Goal: Information Seeking & Learning: Learn about a topic

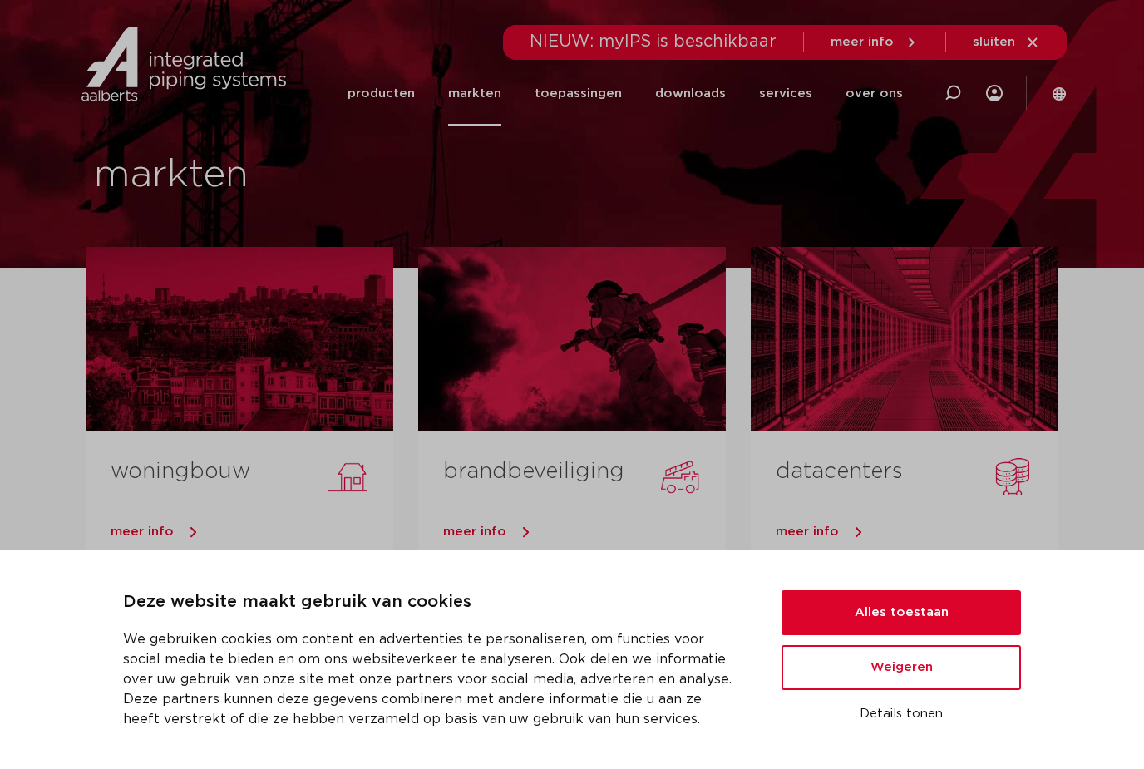
click at [128, 531] on span "meer info" at bounding box center [142, 532] width 63 height 12
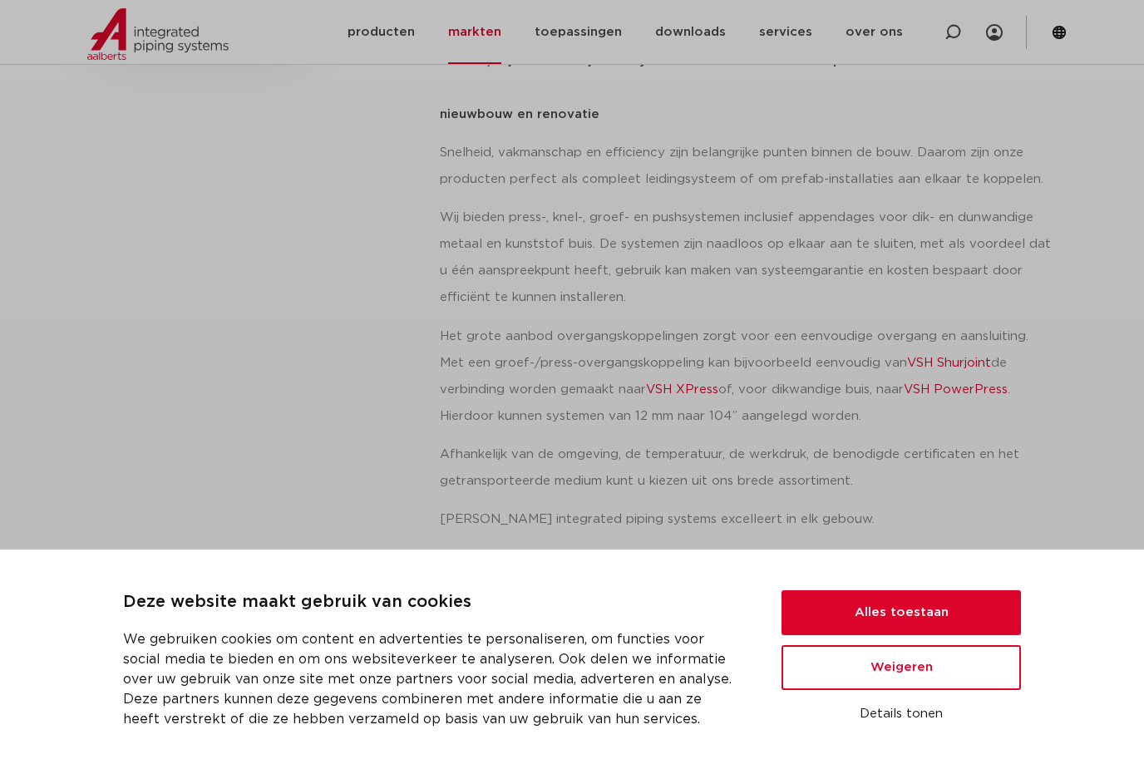
scroll to position [425, 0]
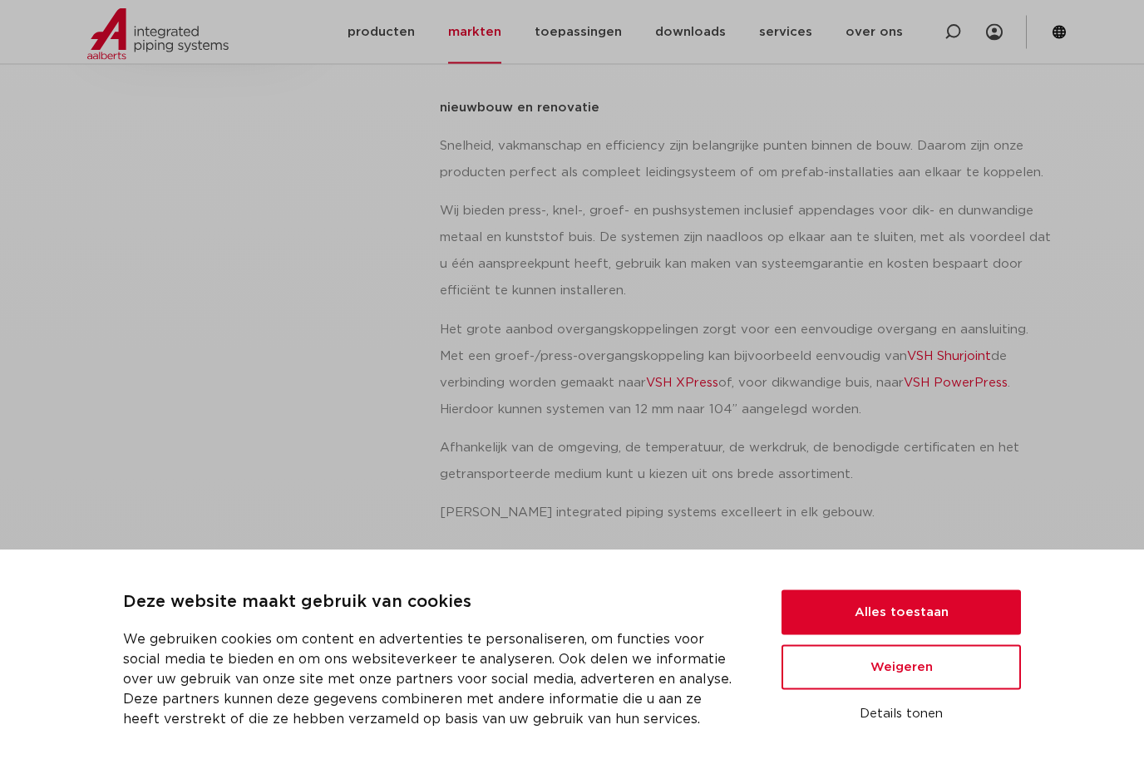
click at [847, 635] on button "Alles toestaan" at bounding box center [902, 612] width 240 height 45
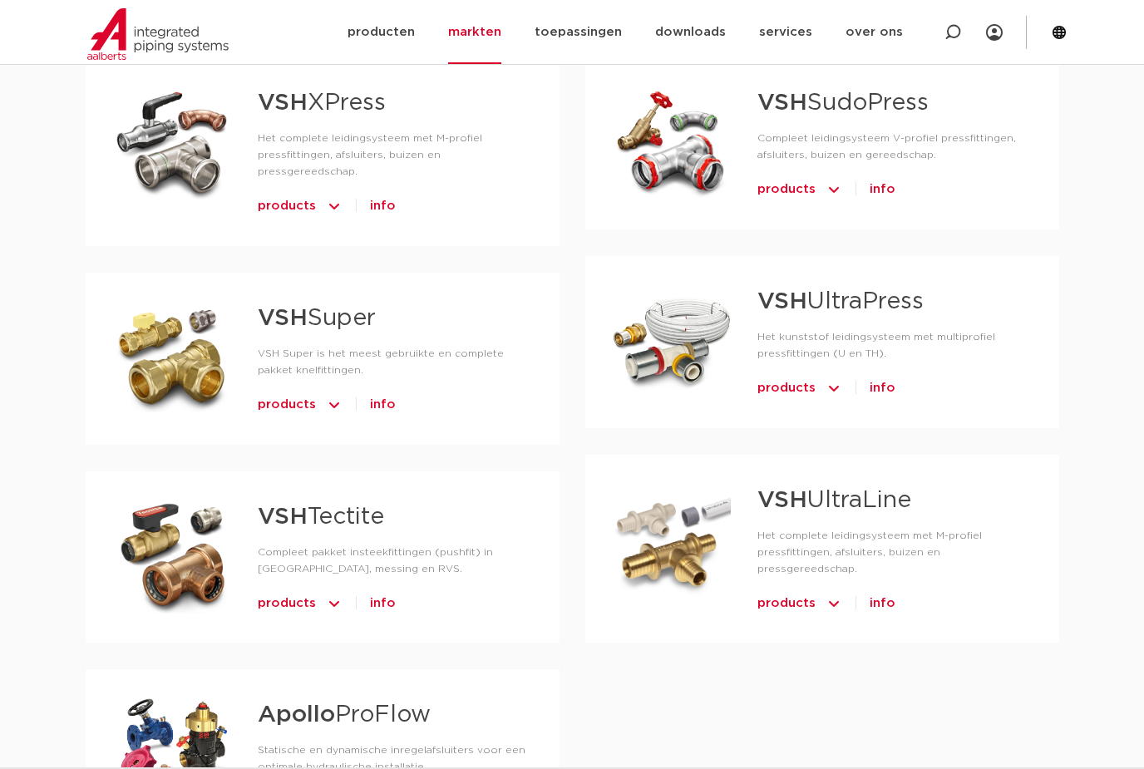
scroll to position [1091, 0]
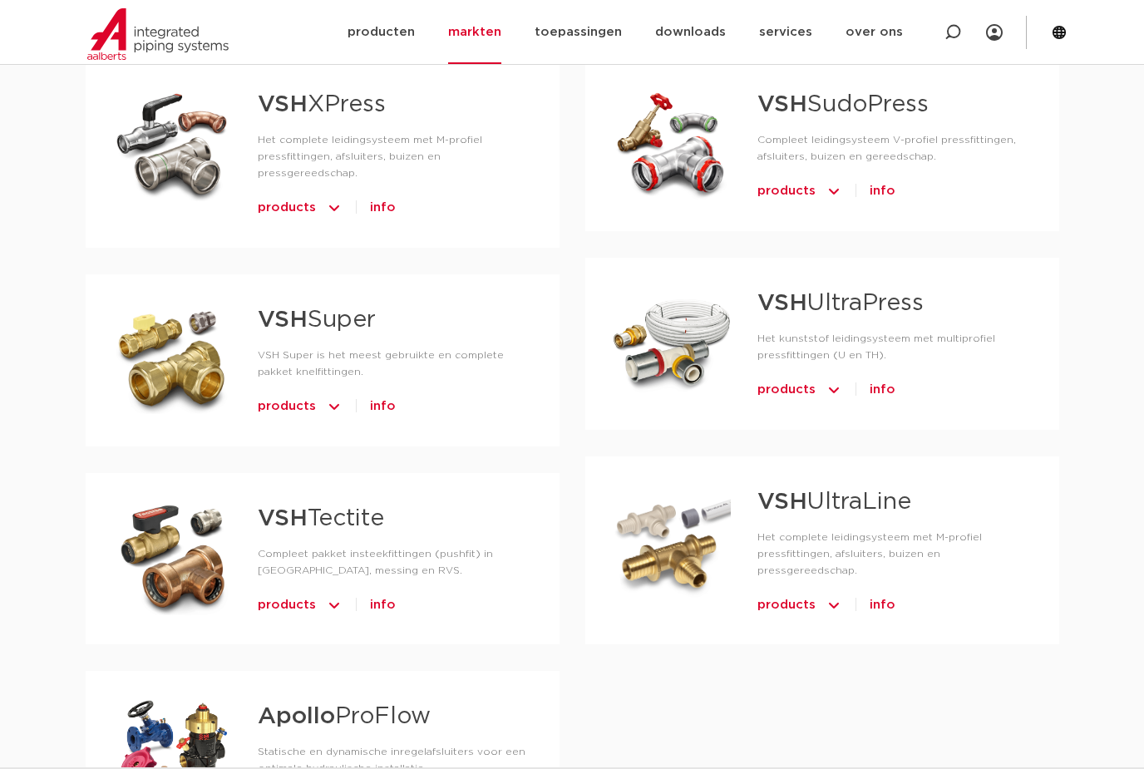
click at [144, 330] on div at bounding box center [171, 359] width 119 height 116
click at [269, 393] on span "products" at bounding box center [287, 406] width 58 height 27
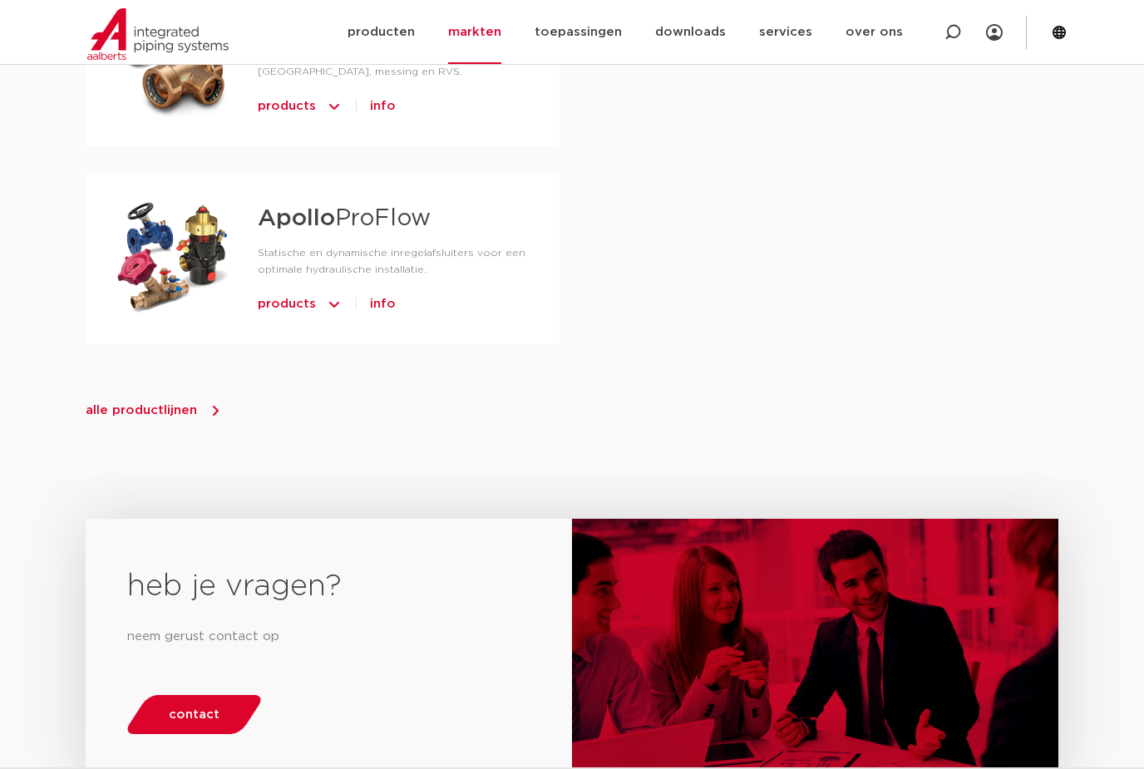
scroll to position [1740, 0]
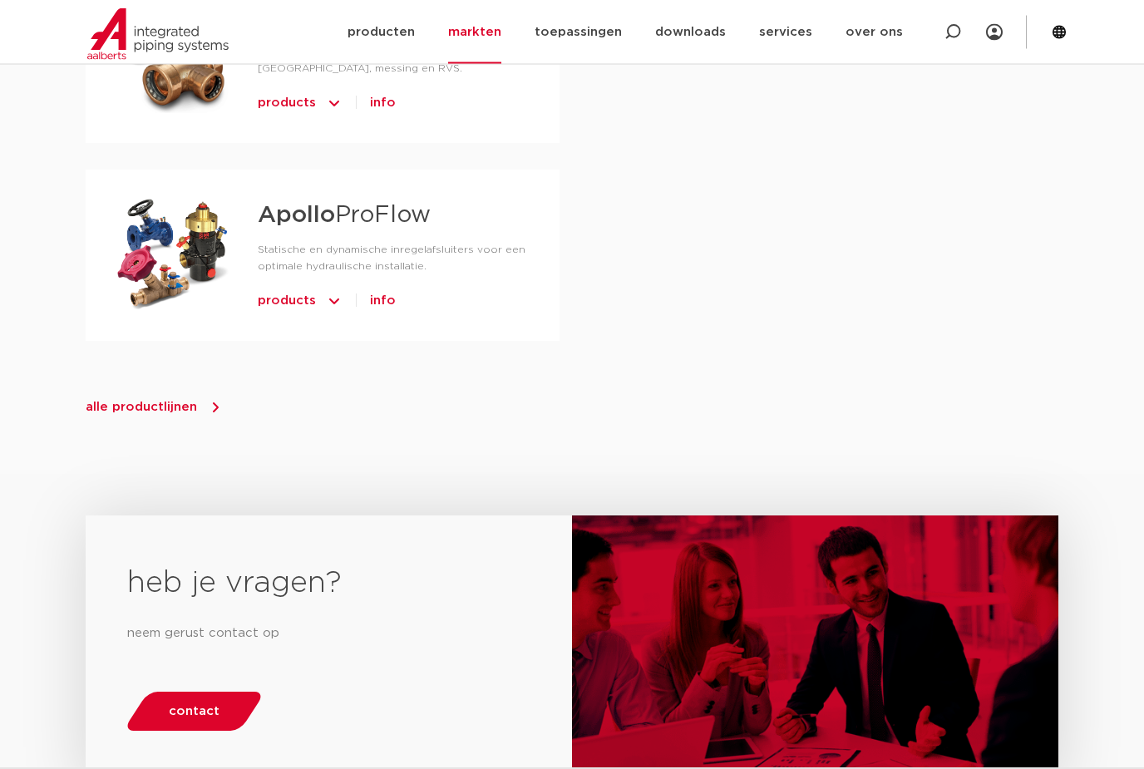
click at [121, 400] on span "alle productlijnen" at bounding box center [155, 408] width 138 height 17
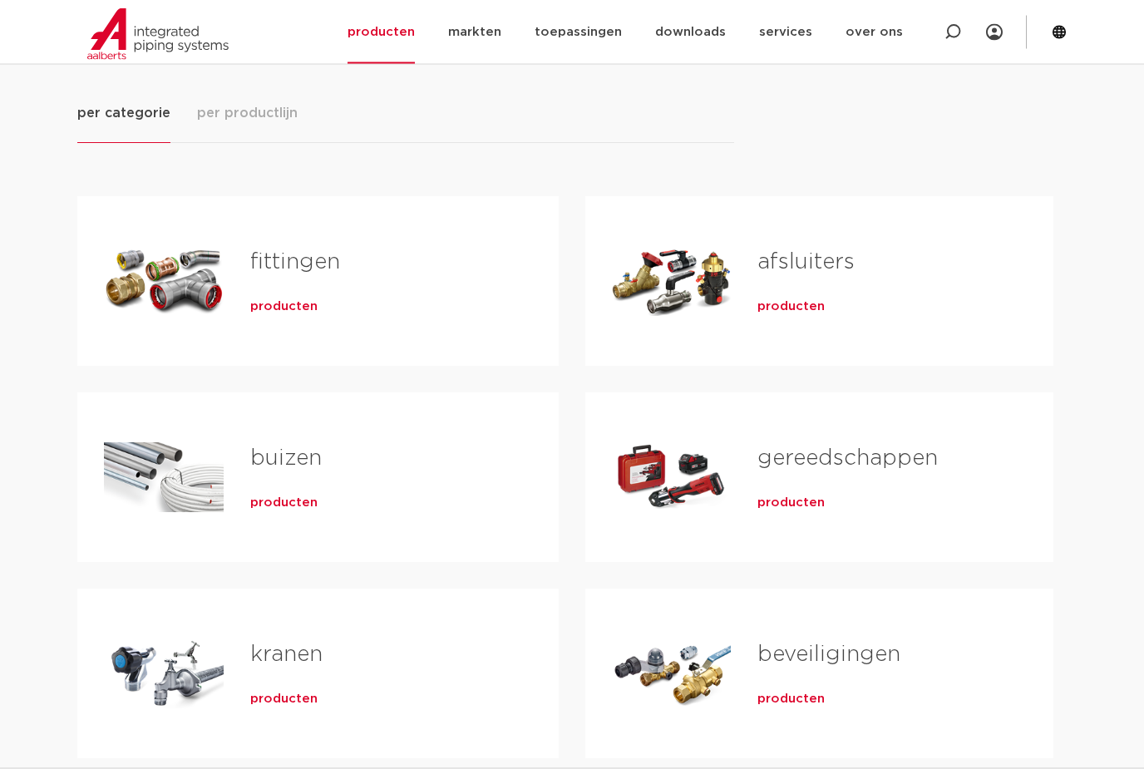
scroll to position [219, 0]
click at [129, 284] on div "Tabs. Open items met enter of spatie, sluit af met escape en navigeer met de pi…" at bounding box center [164, 281] width 120 height 116
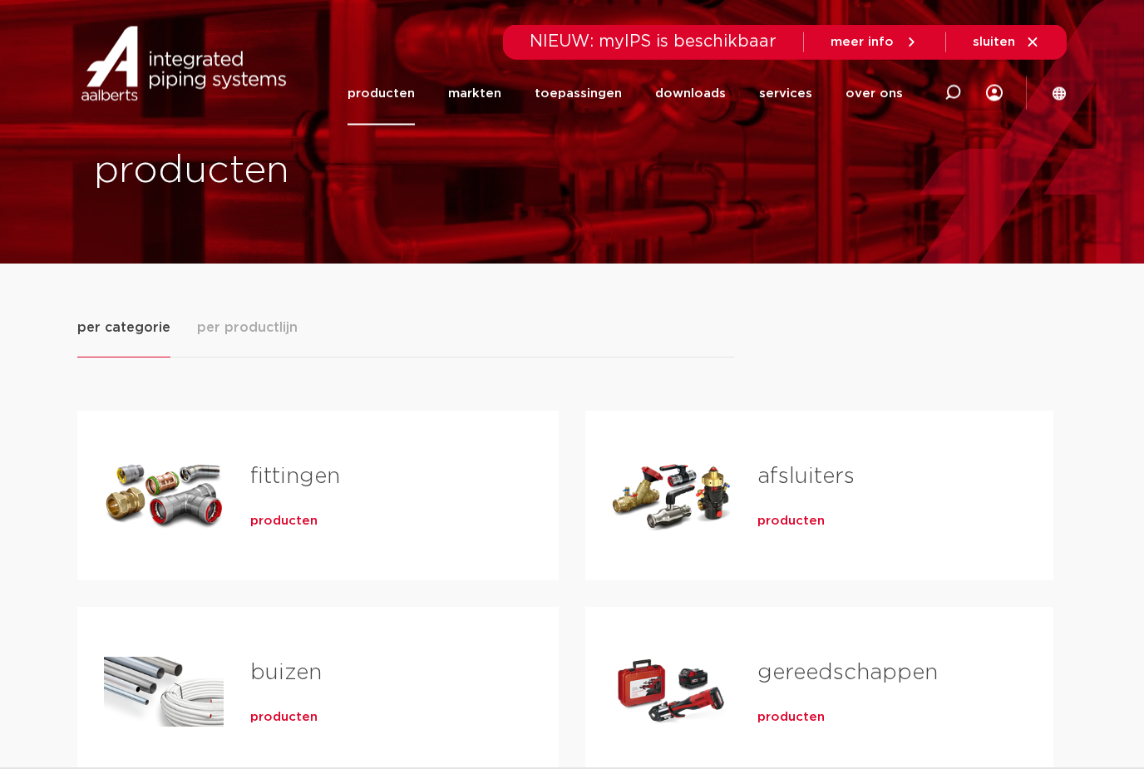
scroll to position [0, 0]
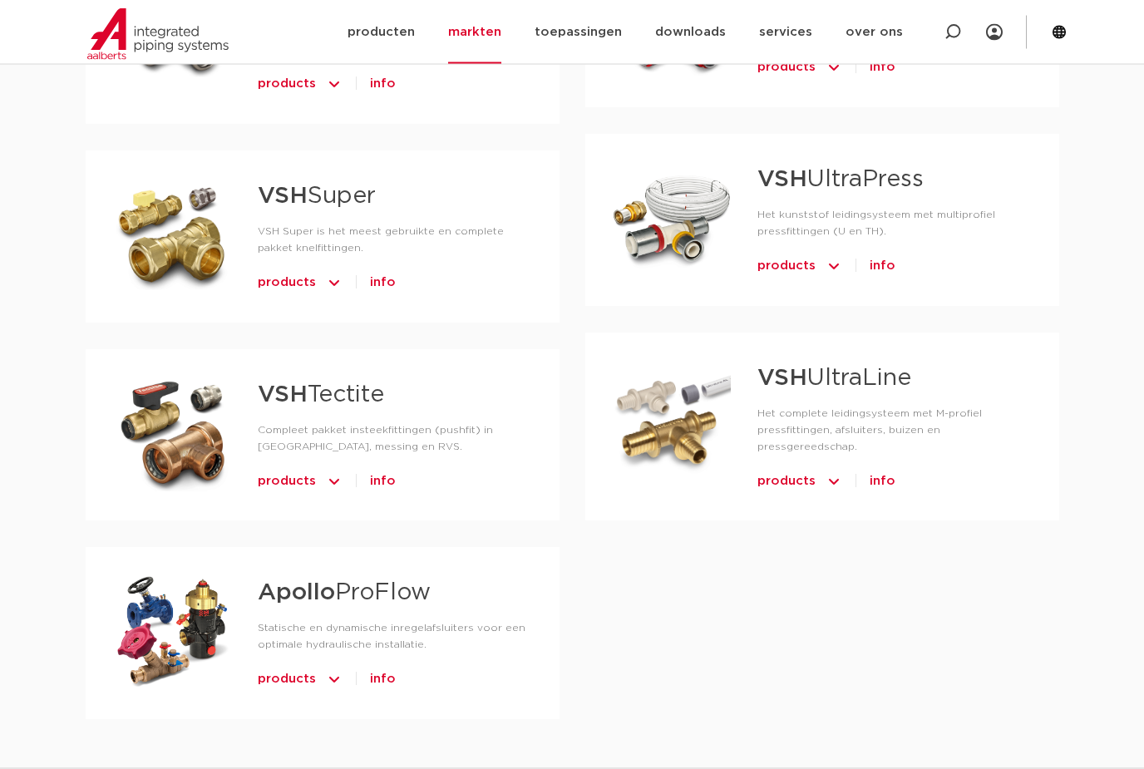
scroll to position [1171, 0]
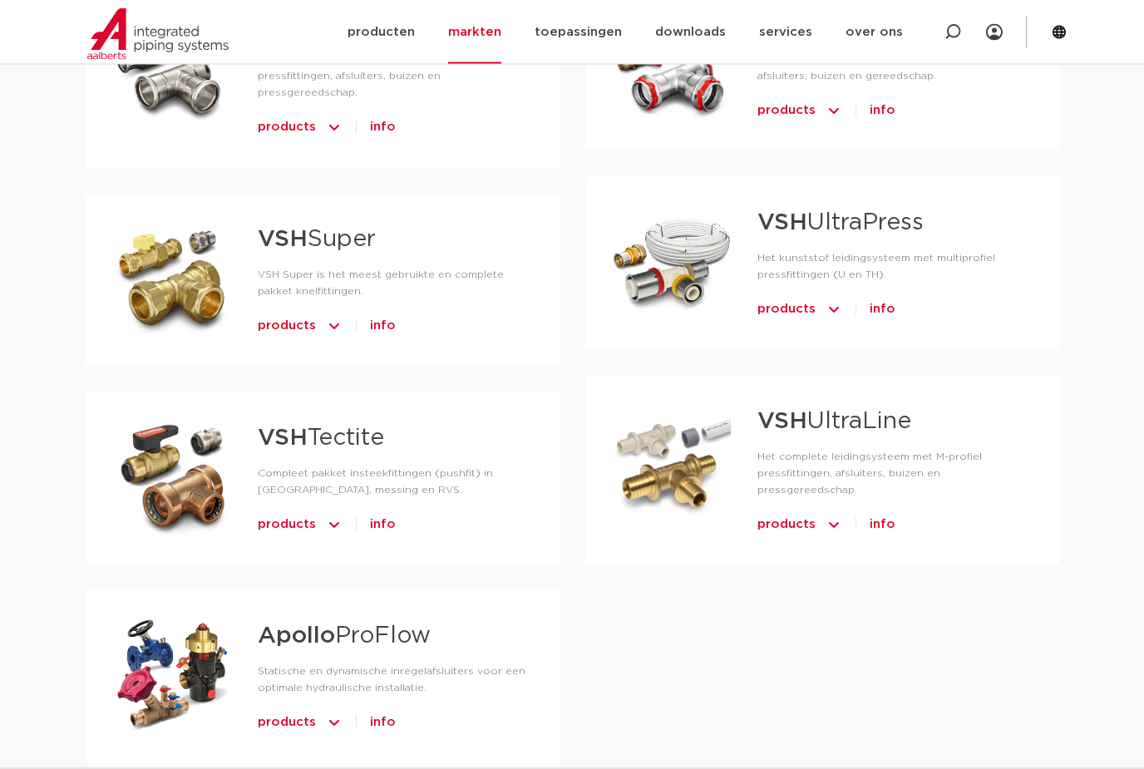
click at [277, 314] on span "products" at bounding box center [287, 327] width 58 height 27
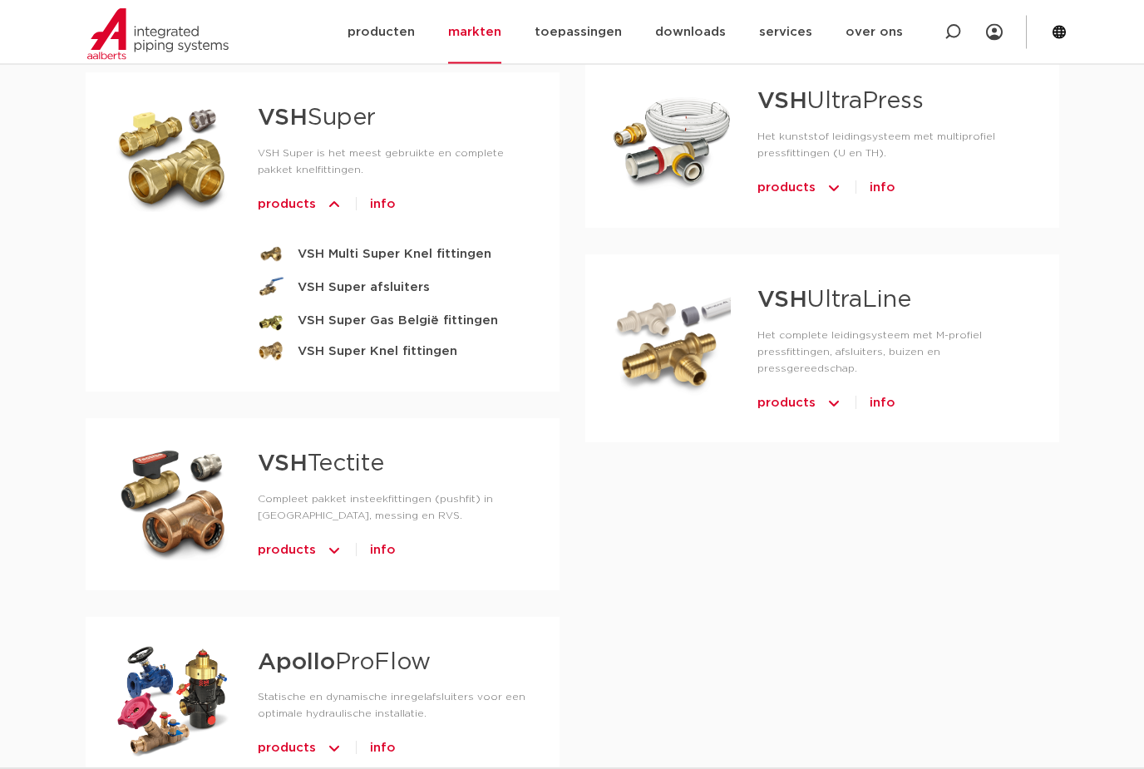
scroll to position [1273, 0]
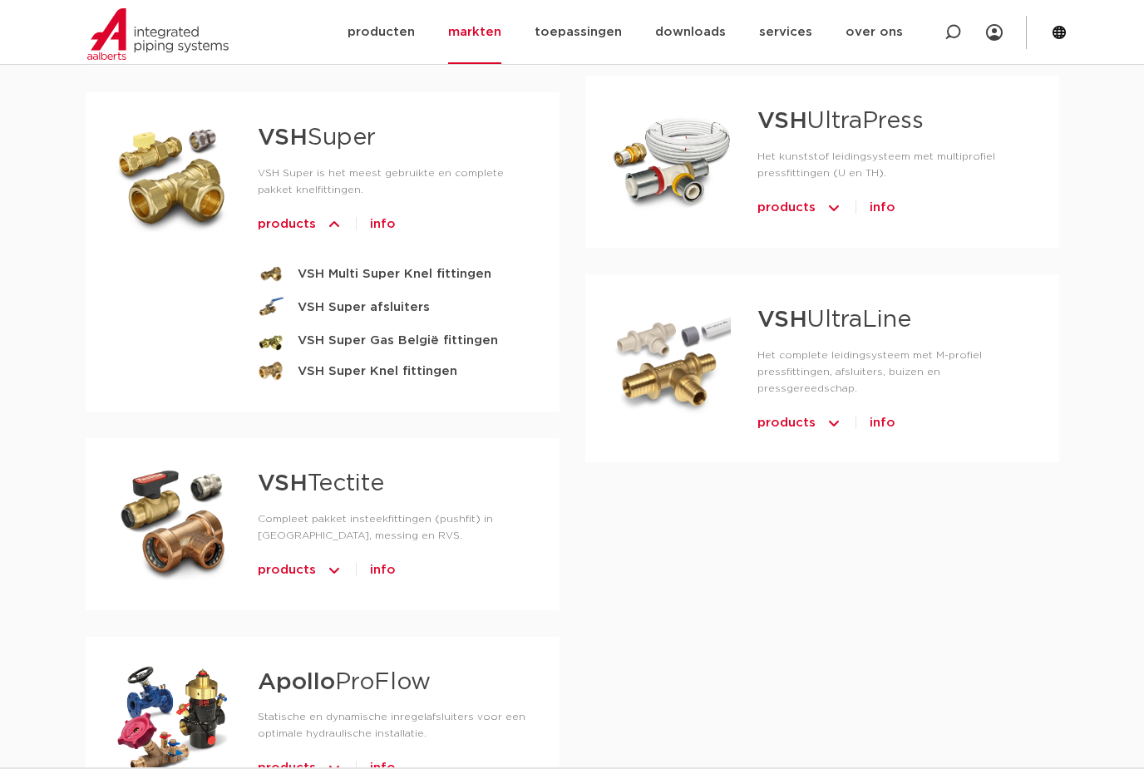
click at [321, 361] on strong "VSH Super Knel fittingen" at bounding box center [378, 371] width 160 height 21
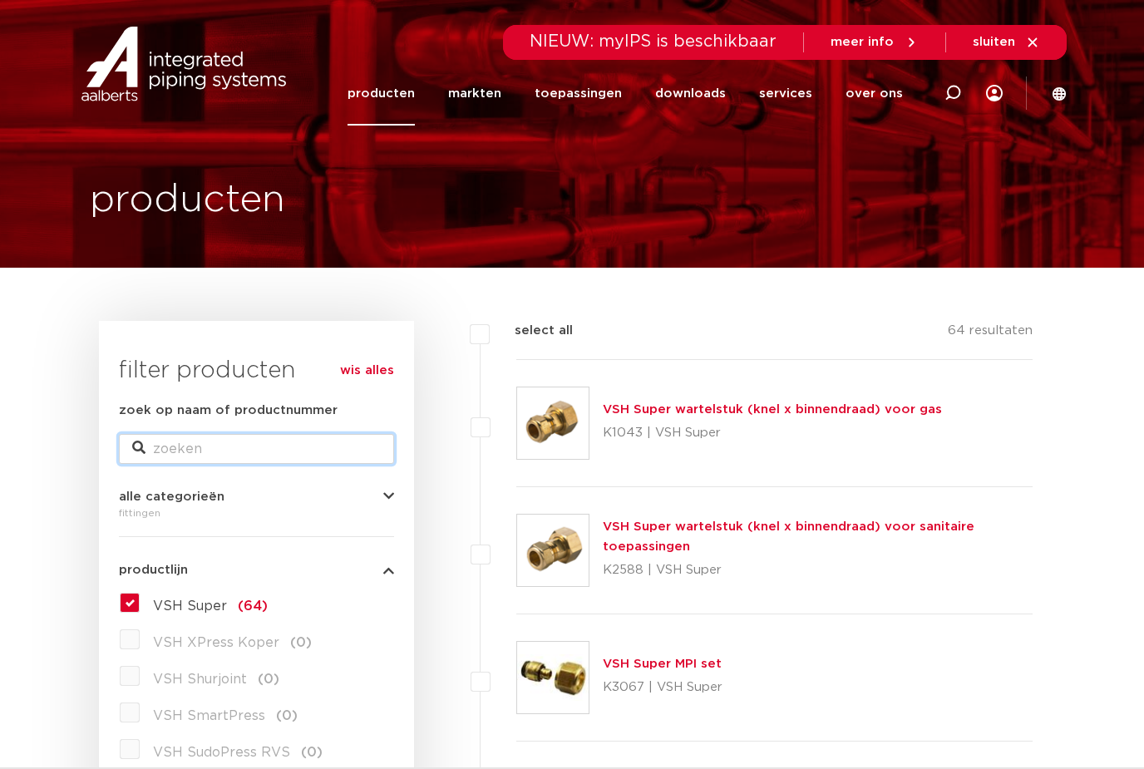
click at [156, 455] on input "zoek op naam of productnummer" at bounding box center [256, 449] width 275 height 30
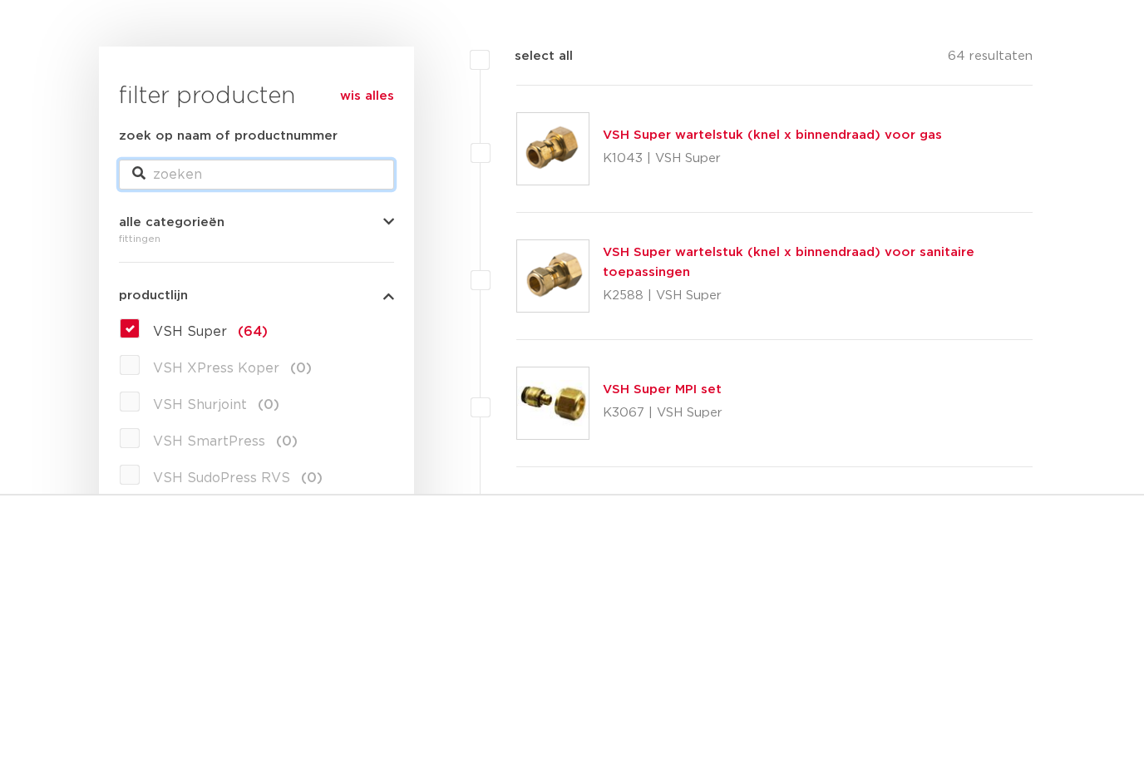
click at [152, 434] on input "zoek op naam of productnummer" at bounding box center [256, 449] width 275 height 30
paste input "VSH Knel Eindkap 22mm"
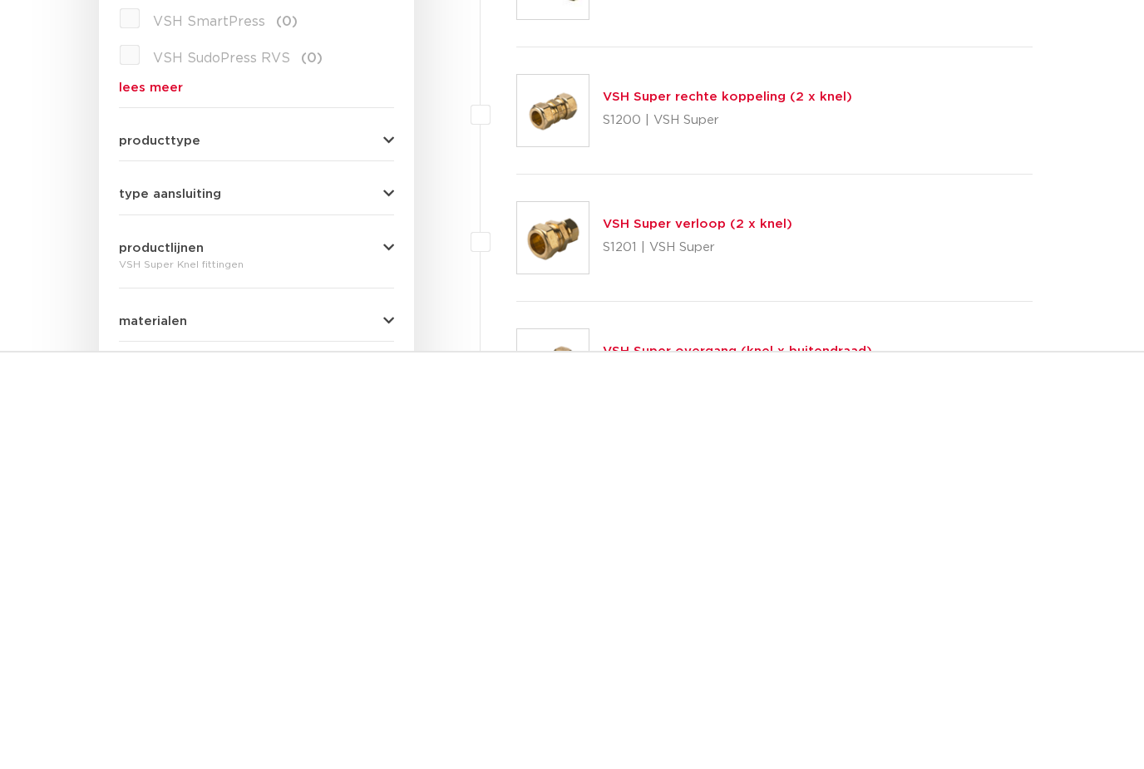
scroll to position [283, 0]
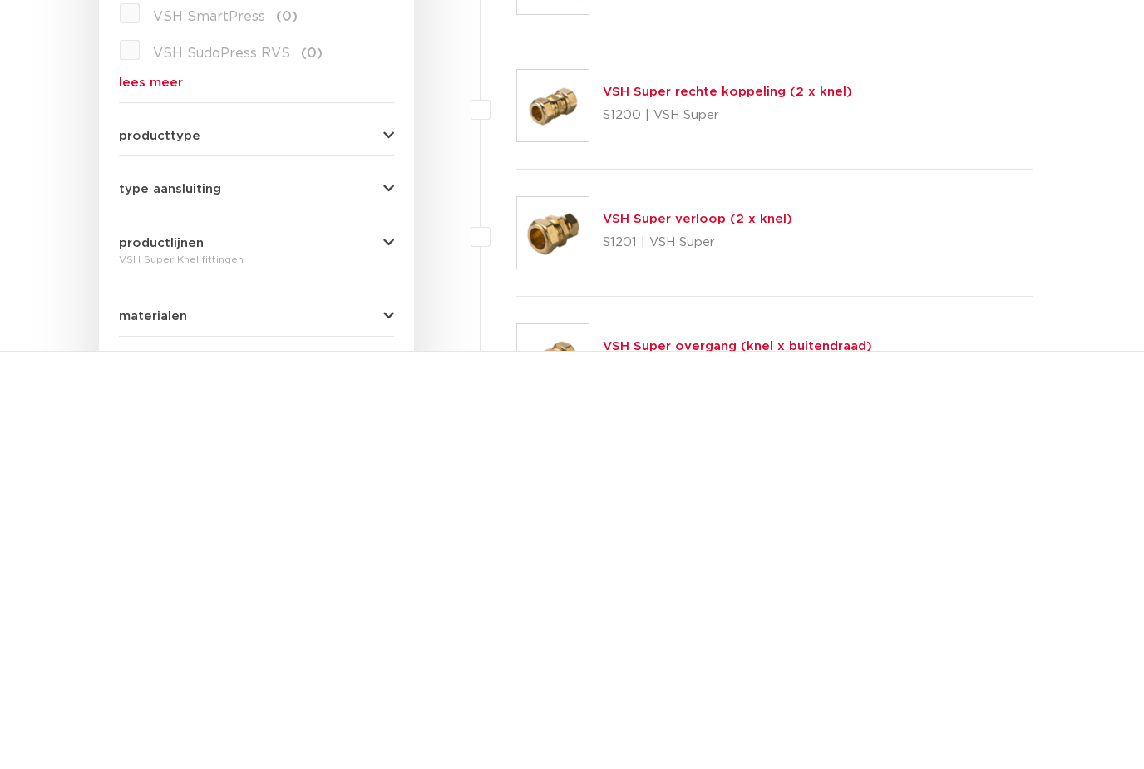
type input "VSH Knel Eindkap 22mm"
click at [133, 546] on span "producttype" at bounding box center [160, 552] width 82 height 12
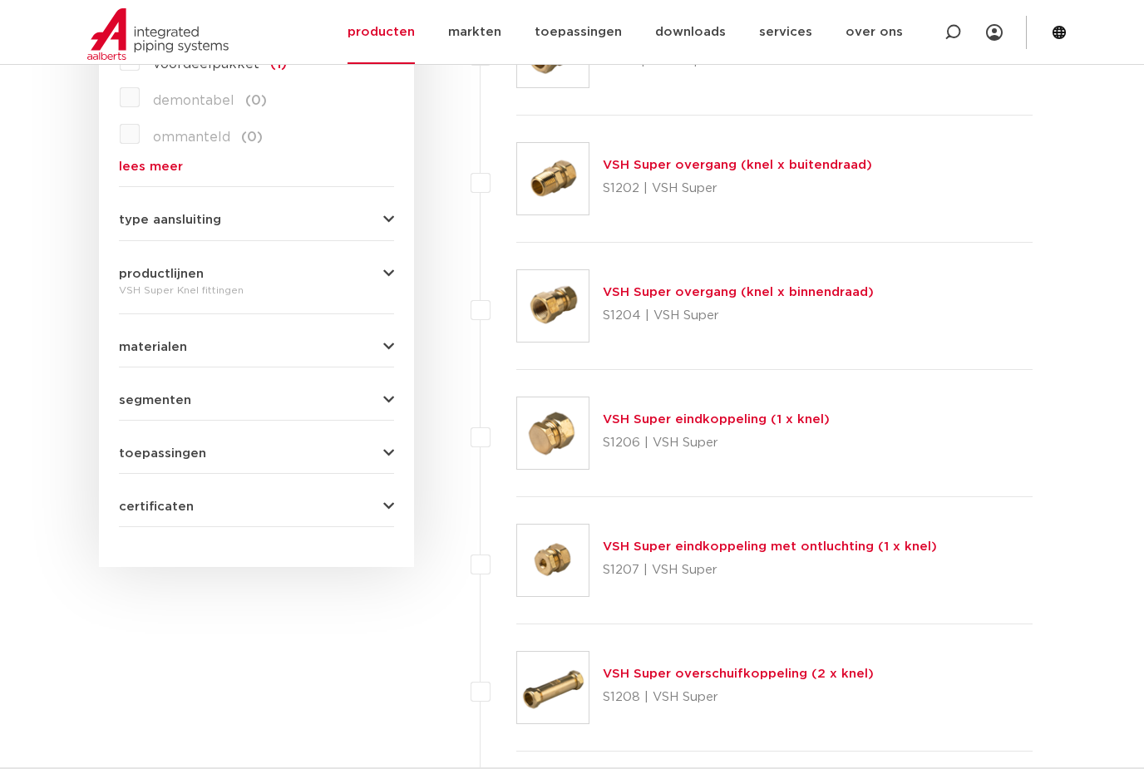
scroll to position [888, 0]
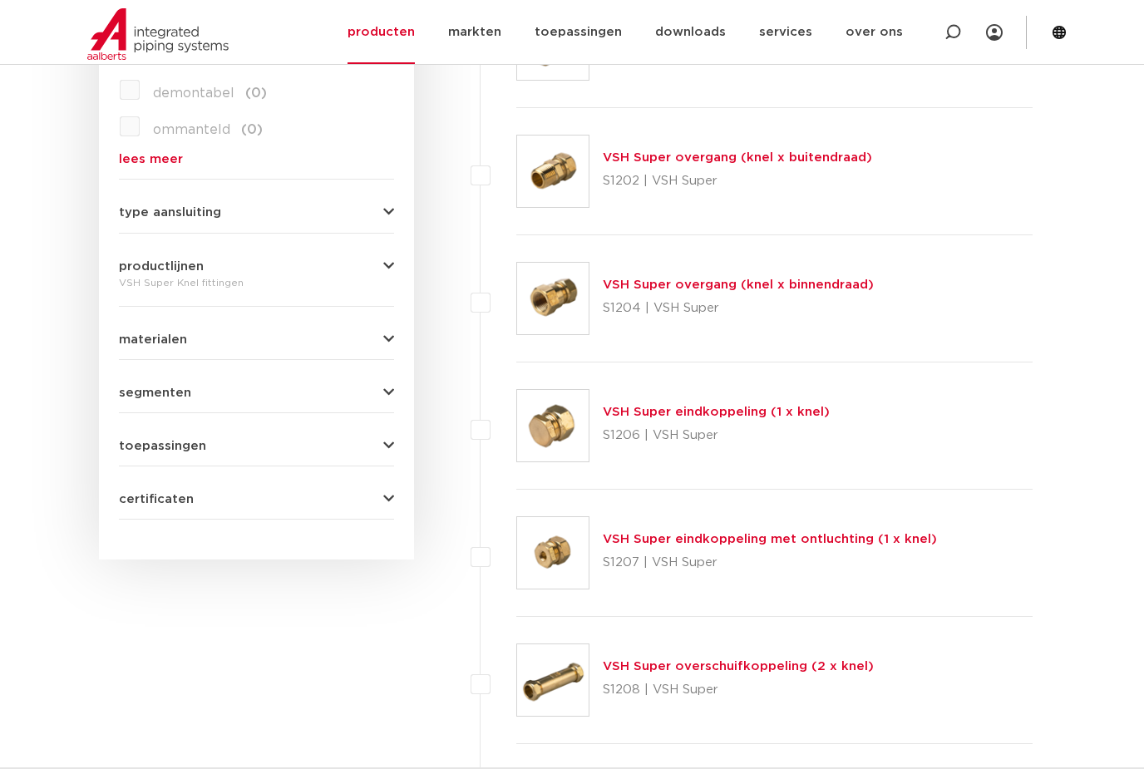
click at [143, 216] on span "type aansluiting" at bounding box center [170, 212] width 102 height 12
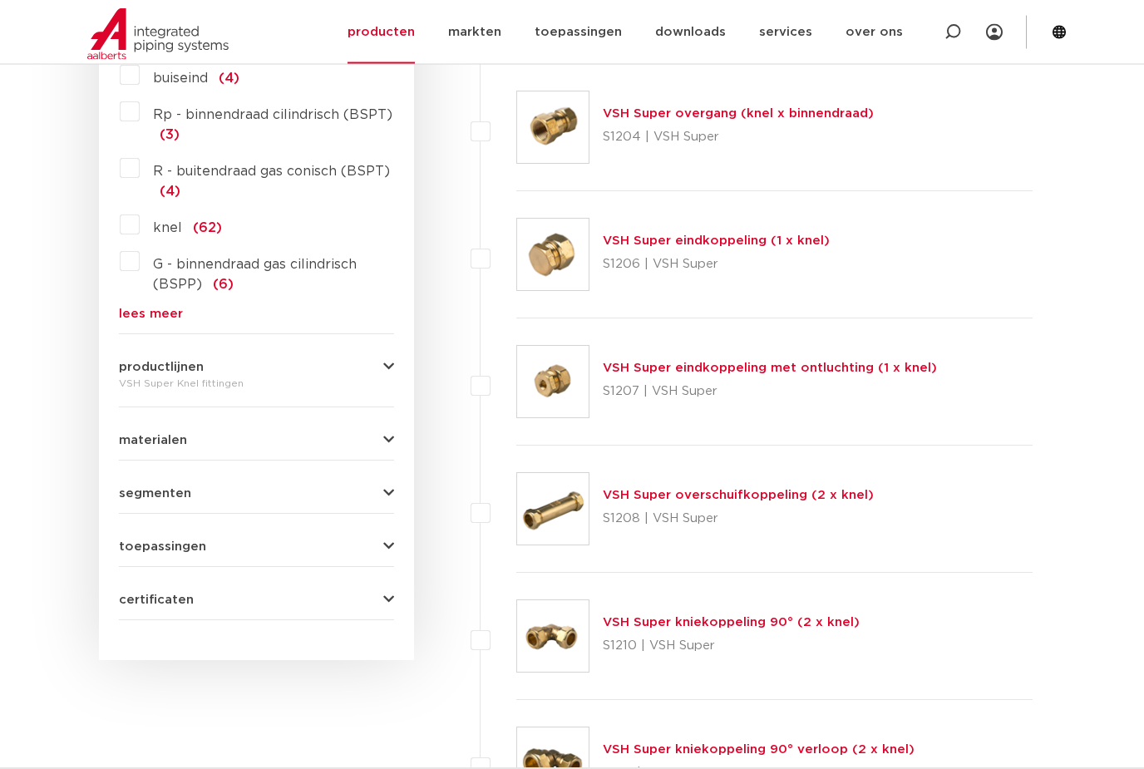
scroll to position [1210, 0]
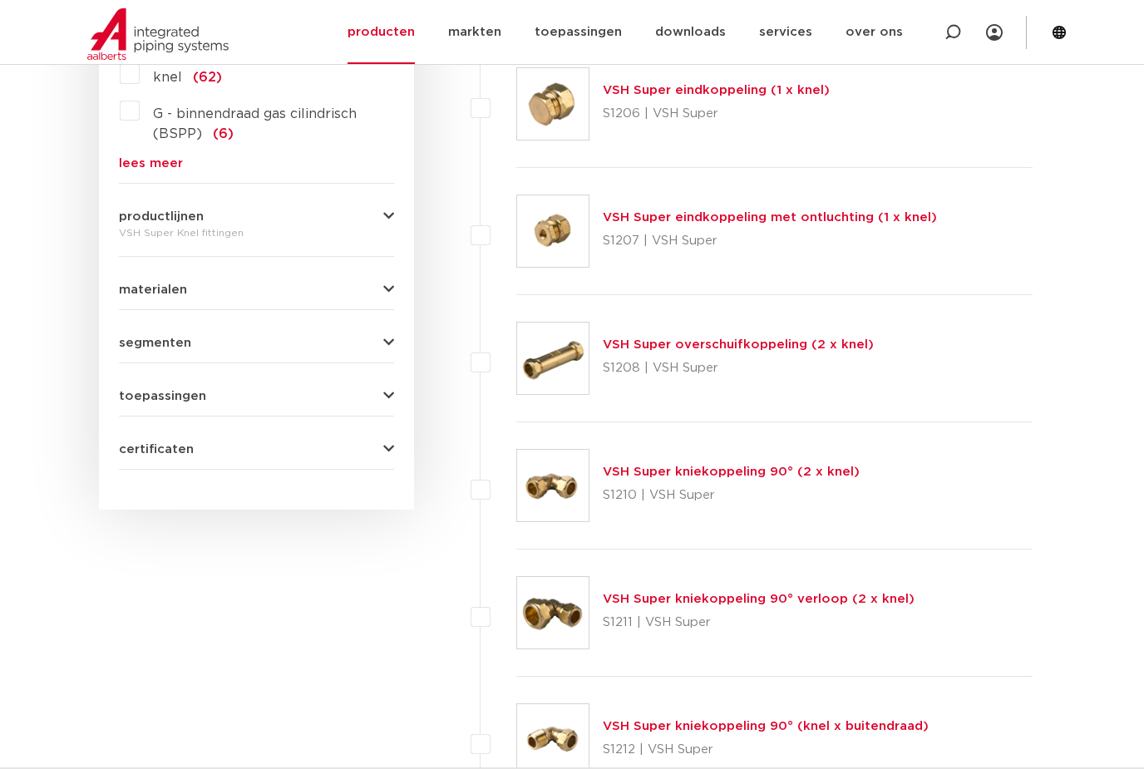
click at [123, 223] on span "productlijnen" at bounding box center [161, 216] width 85 height 12
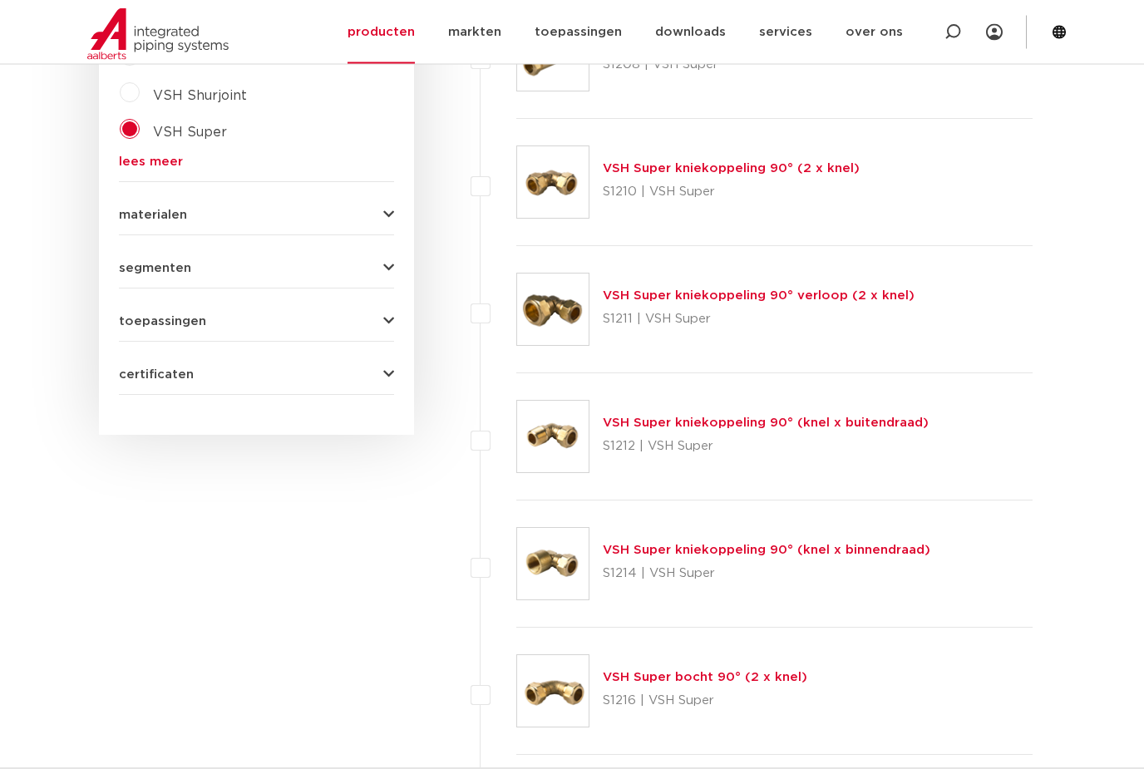
click at [139, 210] on span "materialen" at bounding box center [153, 216] width 68 height 12
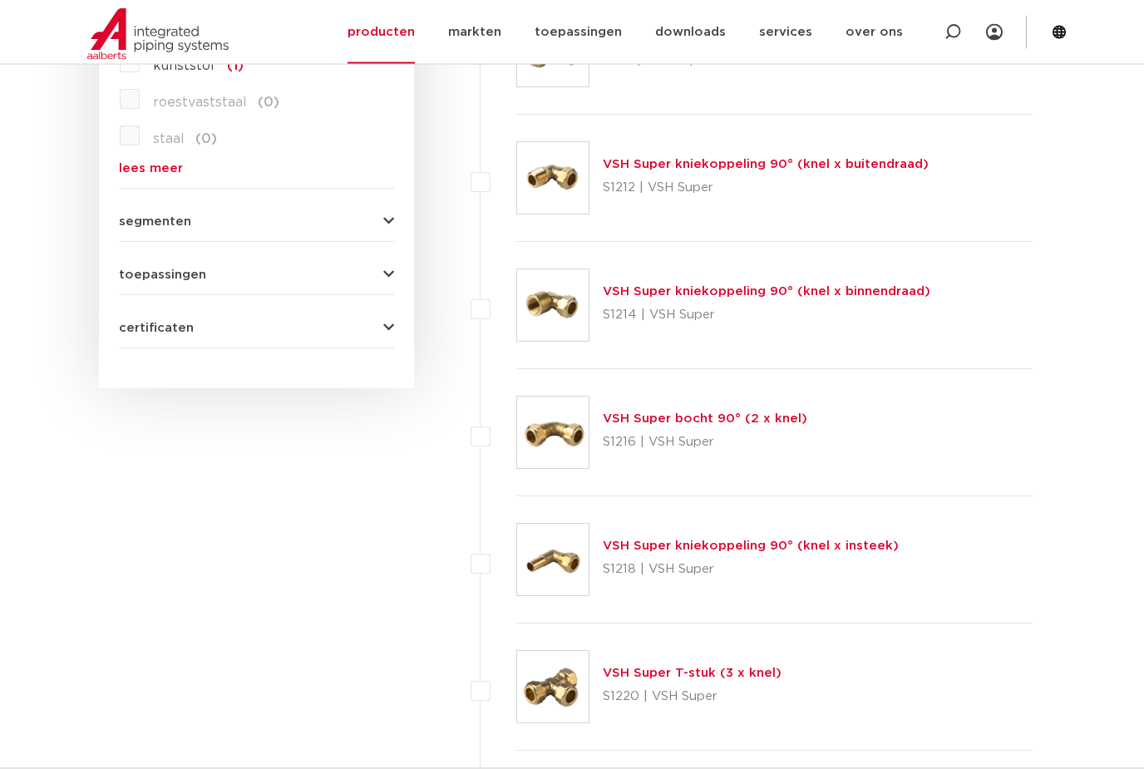
scroll to position [1779, 0]
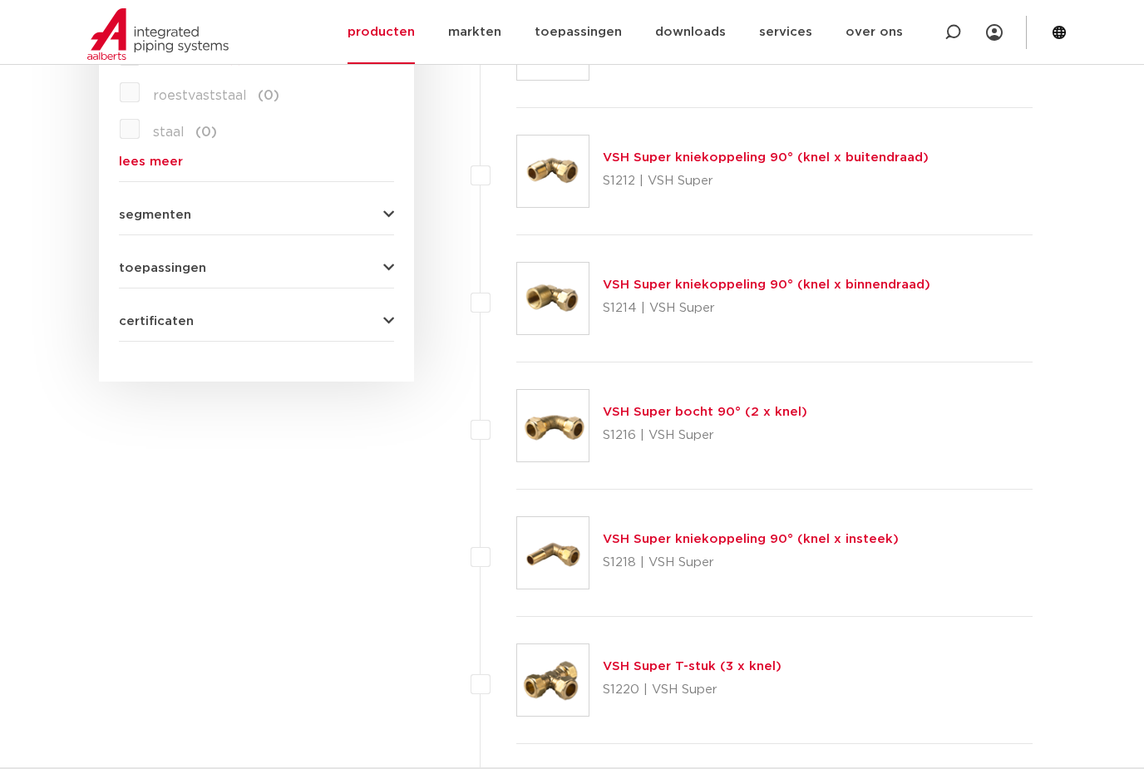
click at [142, 217] on span "segmenten" at bounding box center [155, 215] width 72 height 12
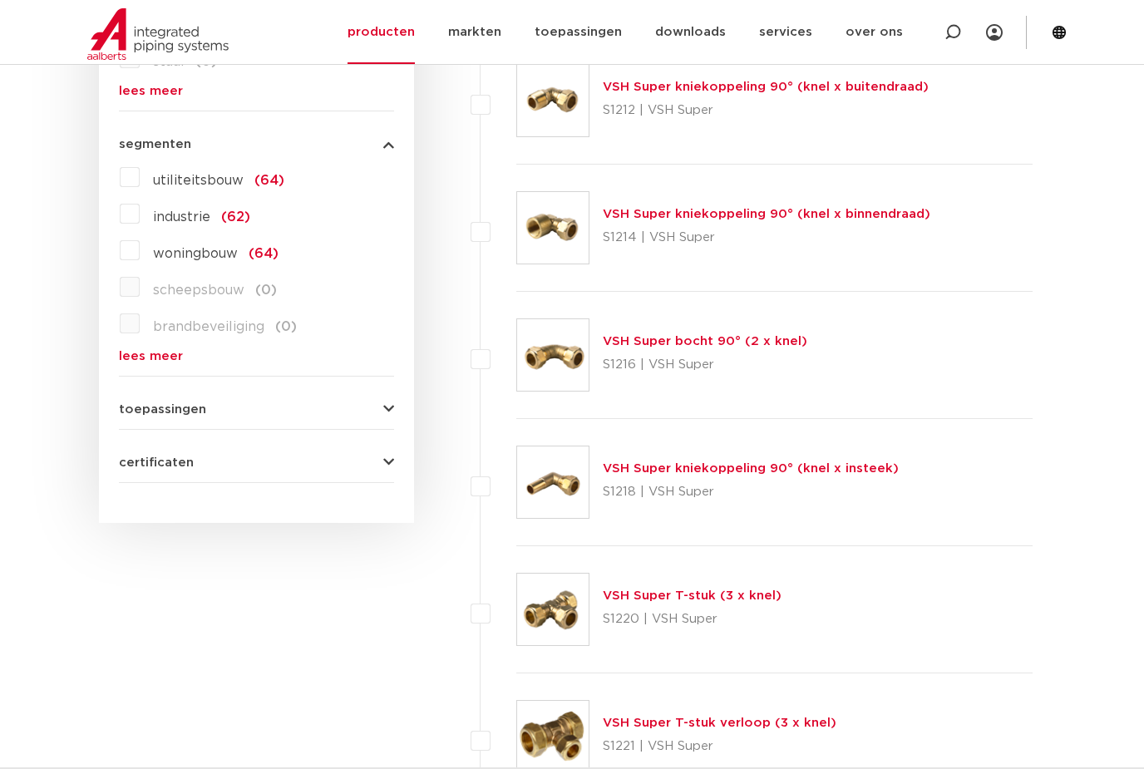
scroll to position [1849, 0]
click at [140, 249] on label "woningbouw (64)" at bounding box center [209, 251] width 139 height 27
click at [0, 0] on input "woningbouw (64)" at bounding box center [0, 0] width 0 height 0
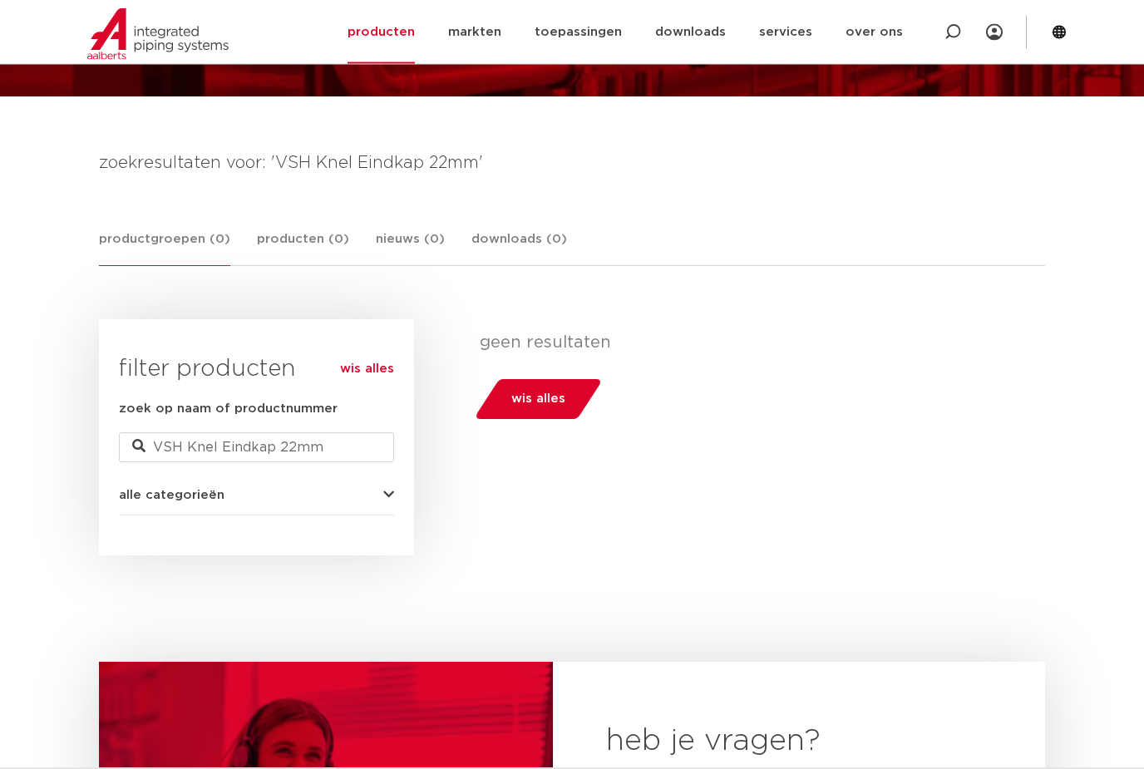
scroll to position [171, 0]
click at [188, 447] on input "VSH Knel Eindkap 22mm" at bounding box center [256, 447] width 275 height 30
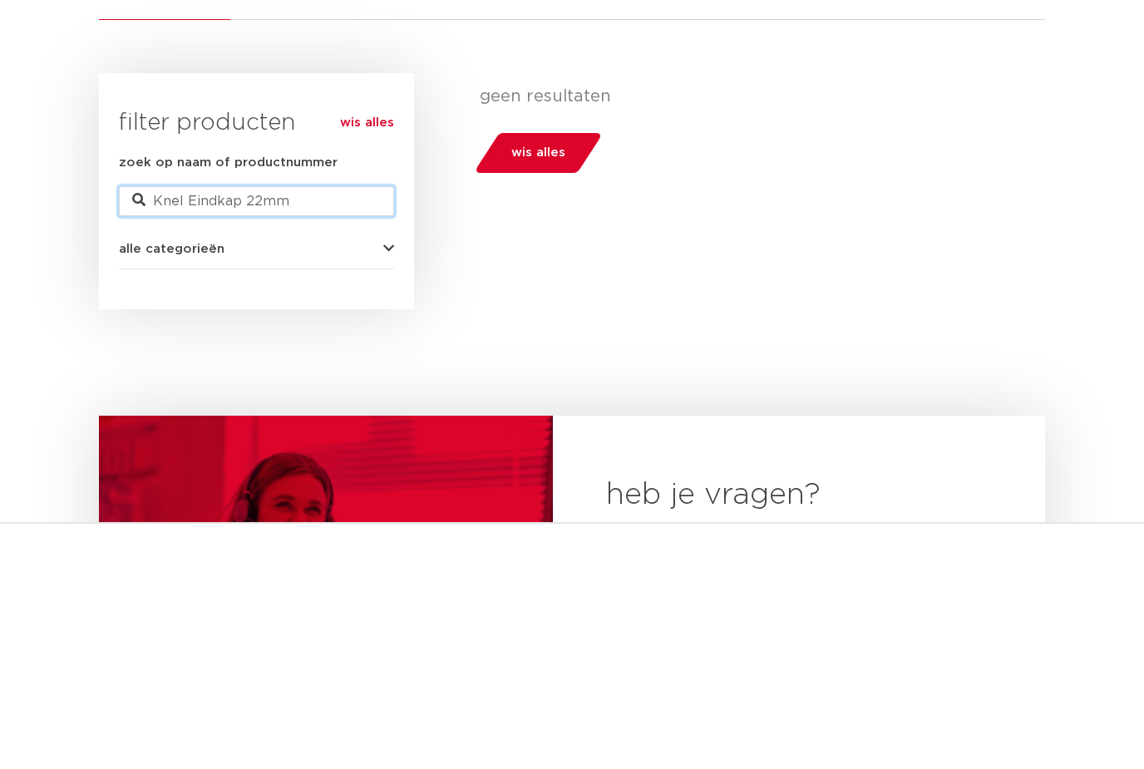
type input "Knel Eindkap 22mm"
click at [379, 489] on button "alle categorieën" at bounding box center [256, 495] width 275 height 12
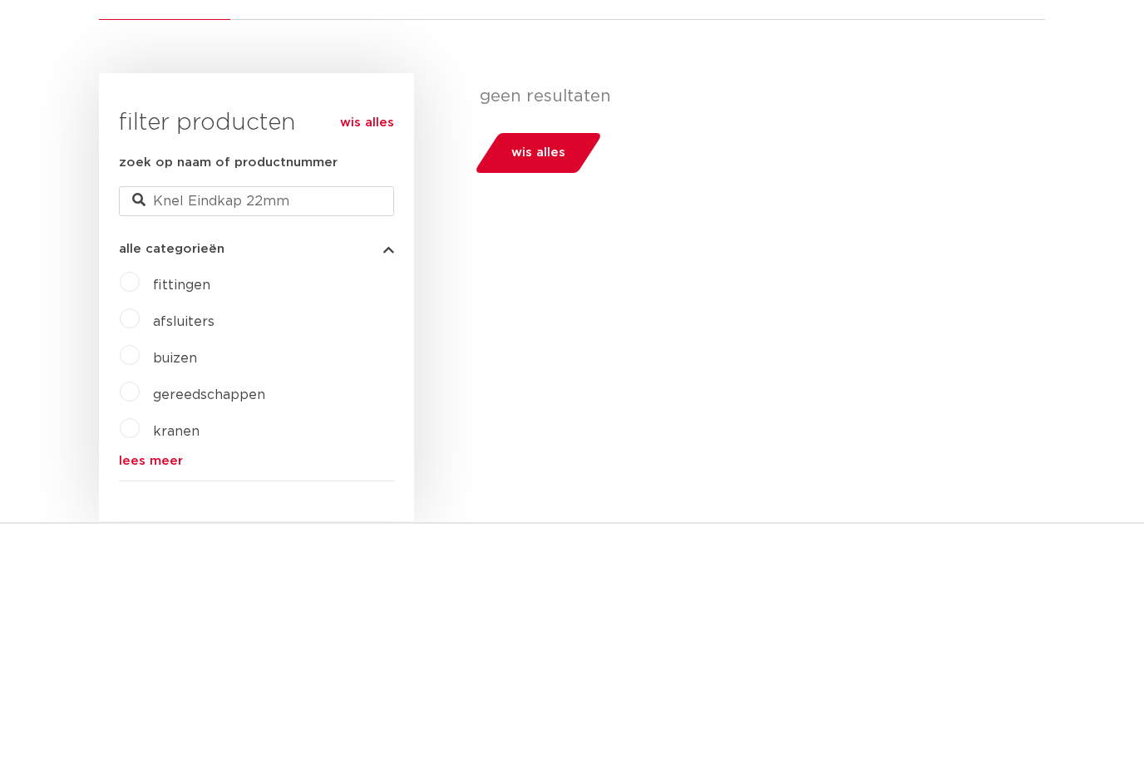
scroll to position [417, 0]
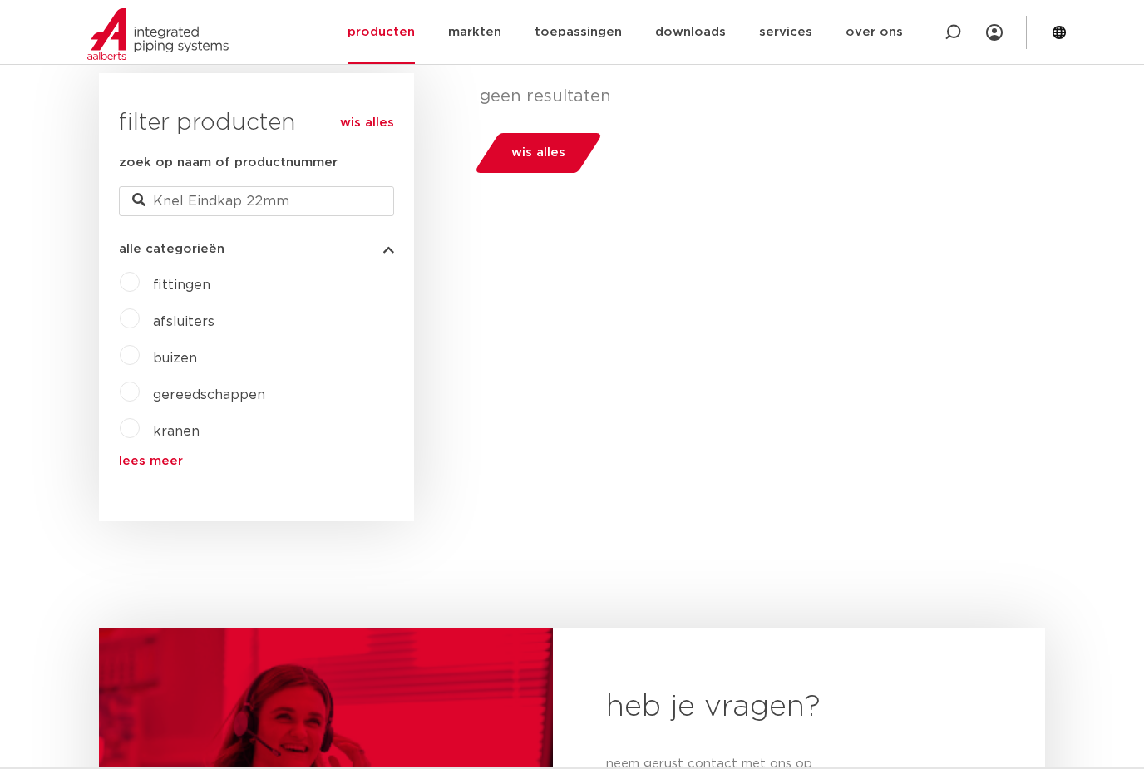
click at [140, 293] on label "fittingen" at bounding box center [175, 282] width 71 height 27
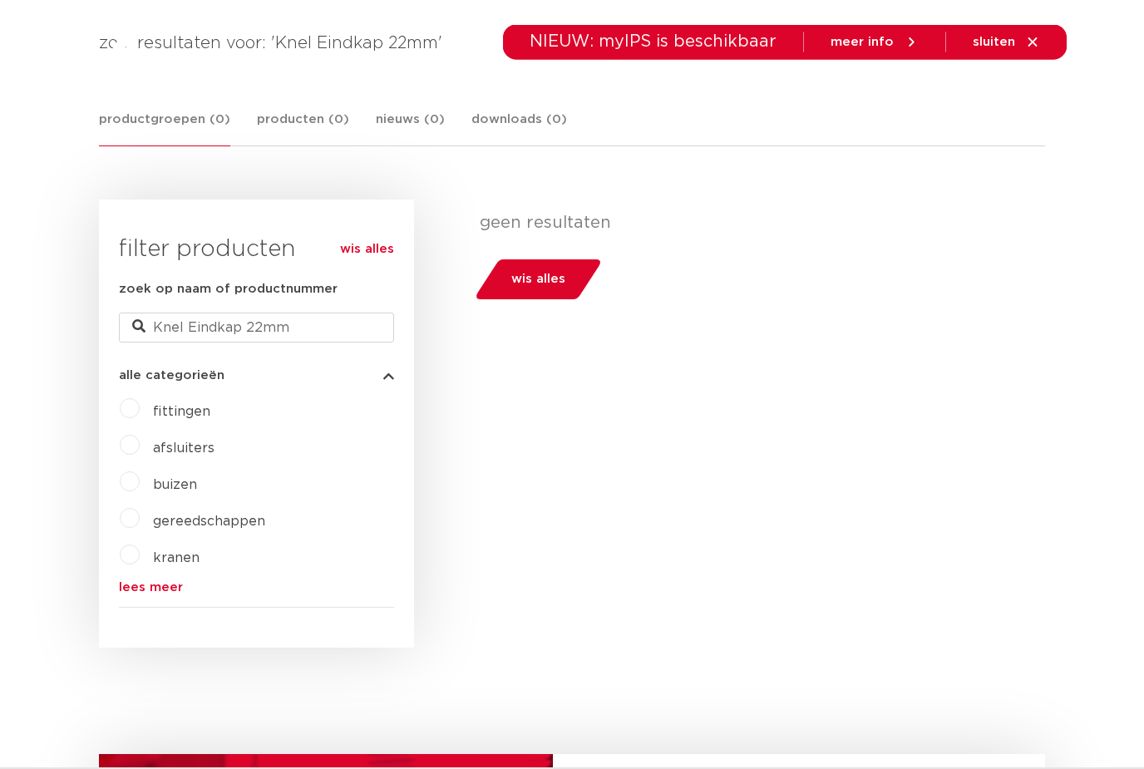
scroll to position [291, 0]
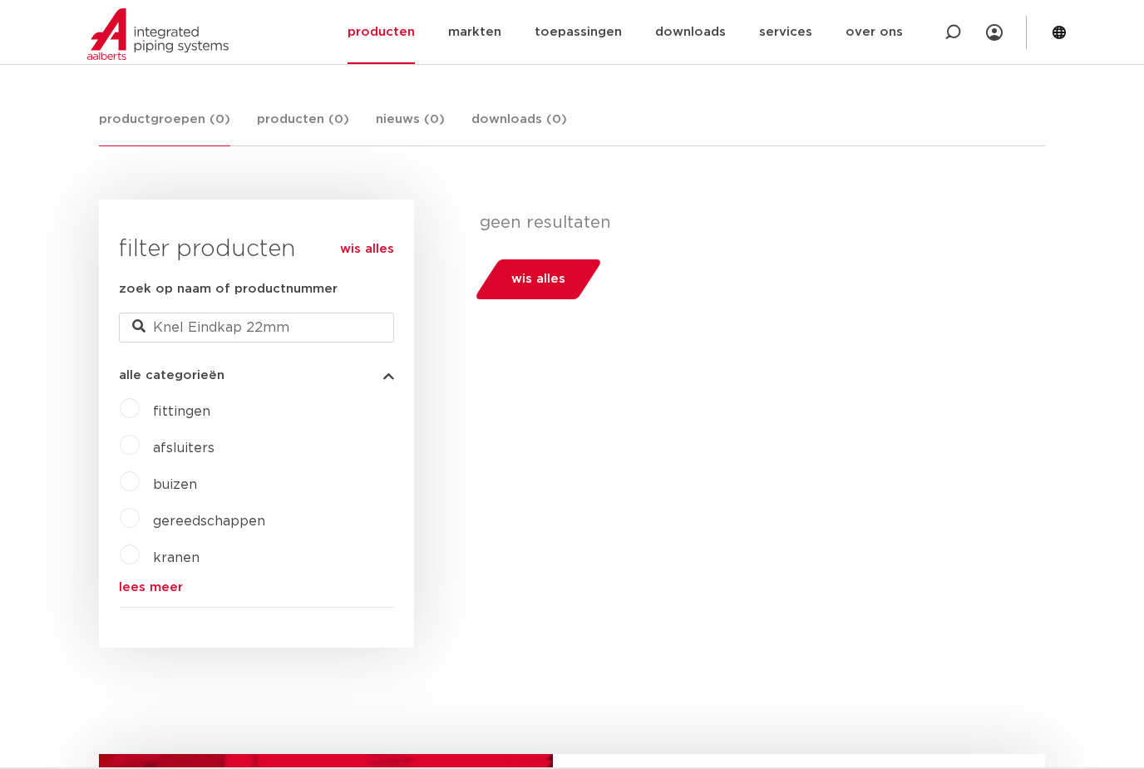
click at [140, 447] on label "afsluiters" at bounding box center [177, 445] width 75 height 27
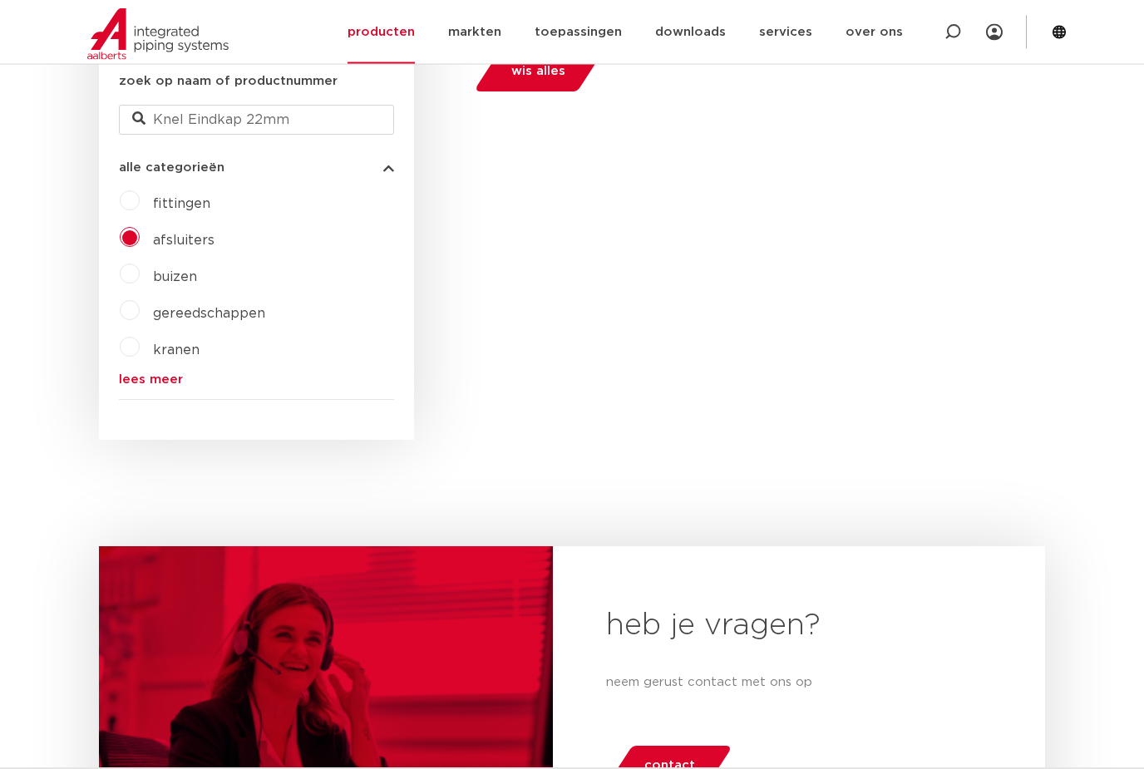
scroll to position [499, 0]
click at [45, 688] on body "Zoeken NIEUW: myIPS is beschikbaar meer info sluiten producten markten toepassi…" at bounding box center [572, 455] width 1144 height 1909
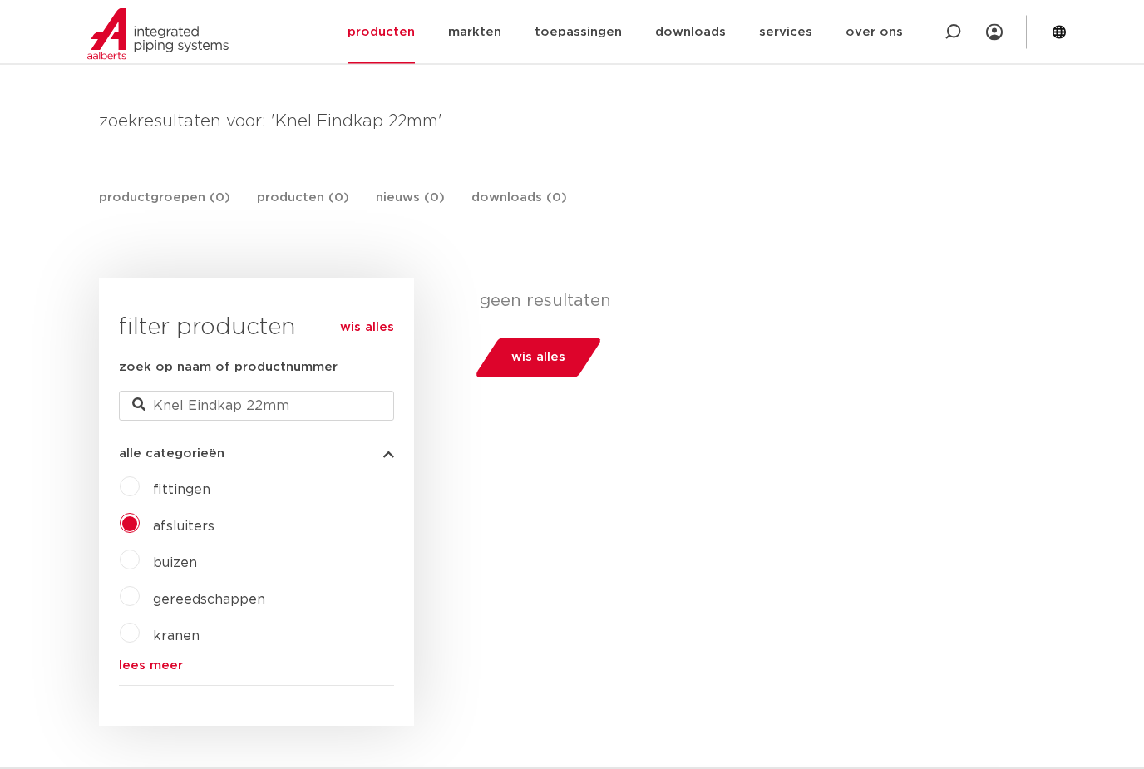
scroll to position [290, 0]
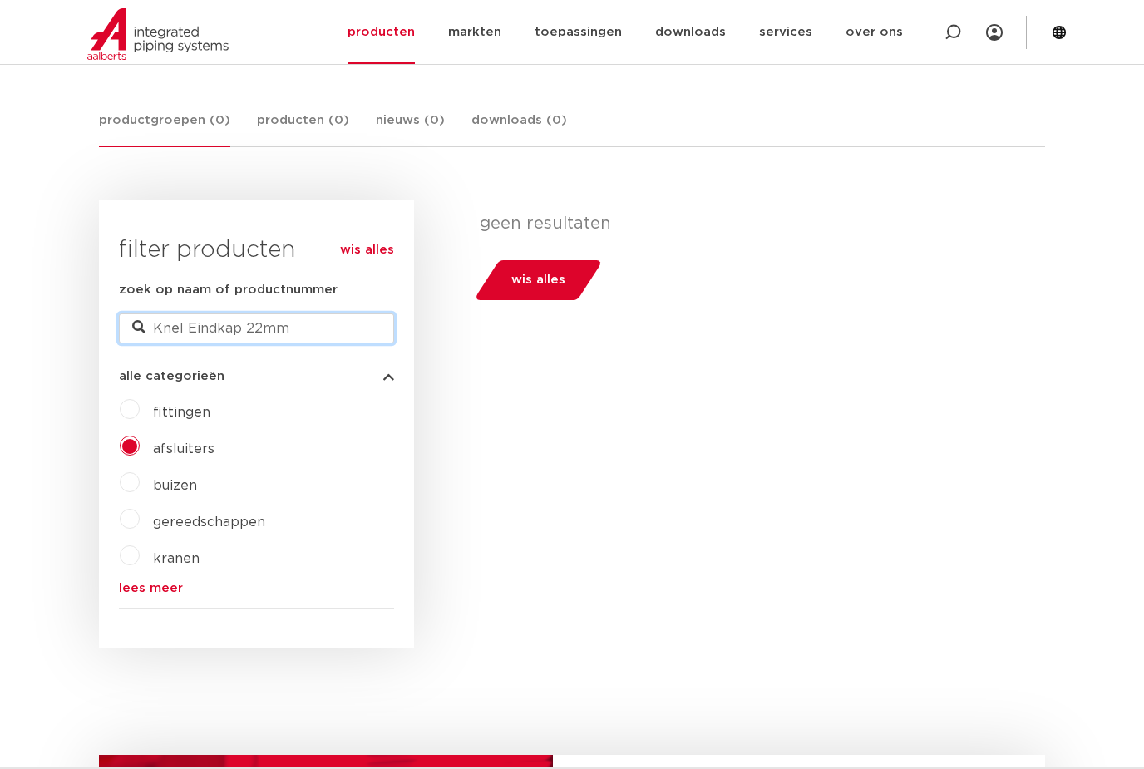
click at [286, 342] on input "Knel Eindkap 22mm" at bounding box center [256, 329] width 275 height 30
type input "K"
paste input "8718848134710"
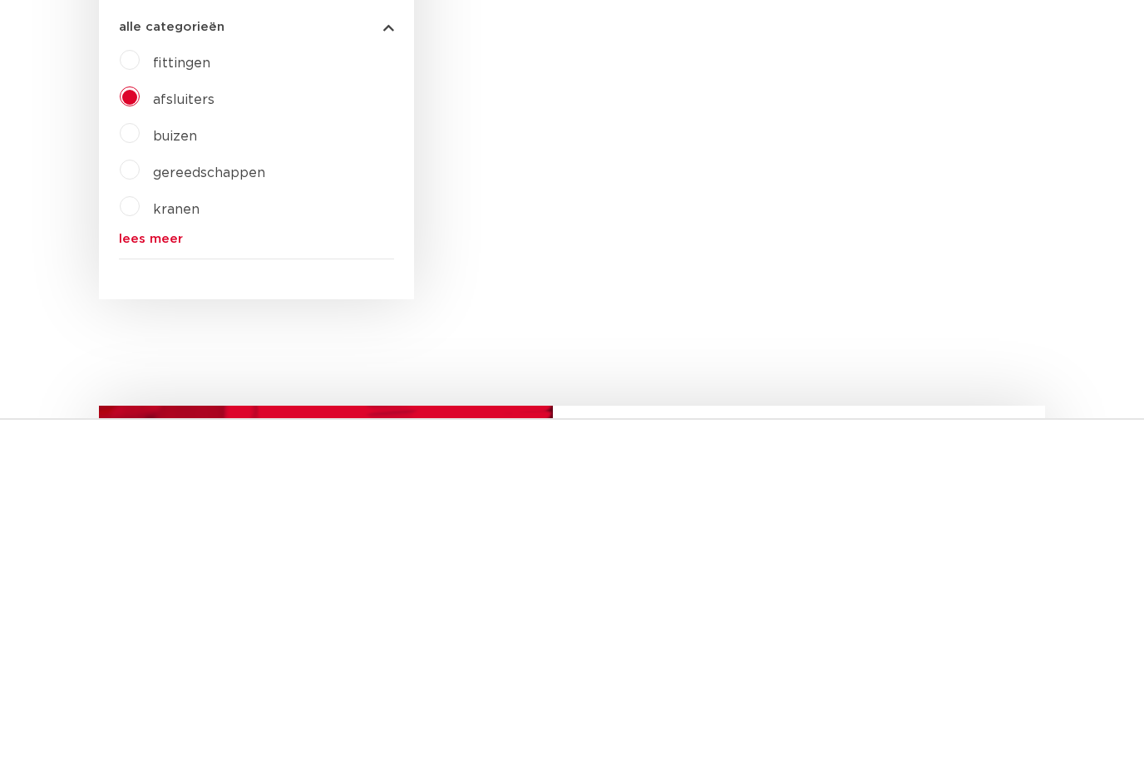
type input "8718848134710"
click at [140, 582] on link "lees meer" at bounding box center [256, 588] width 275 height 12
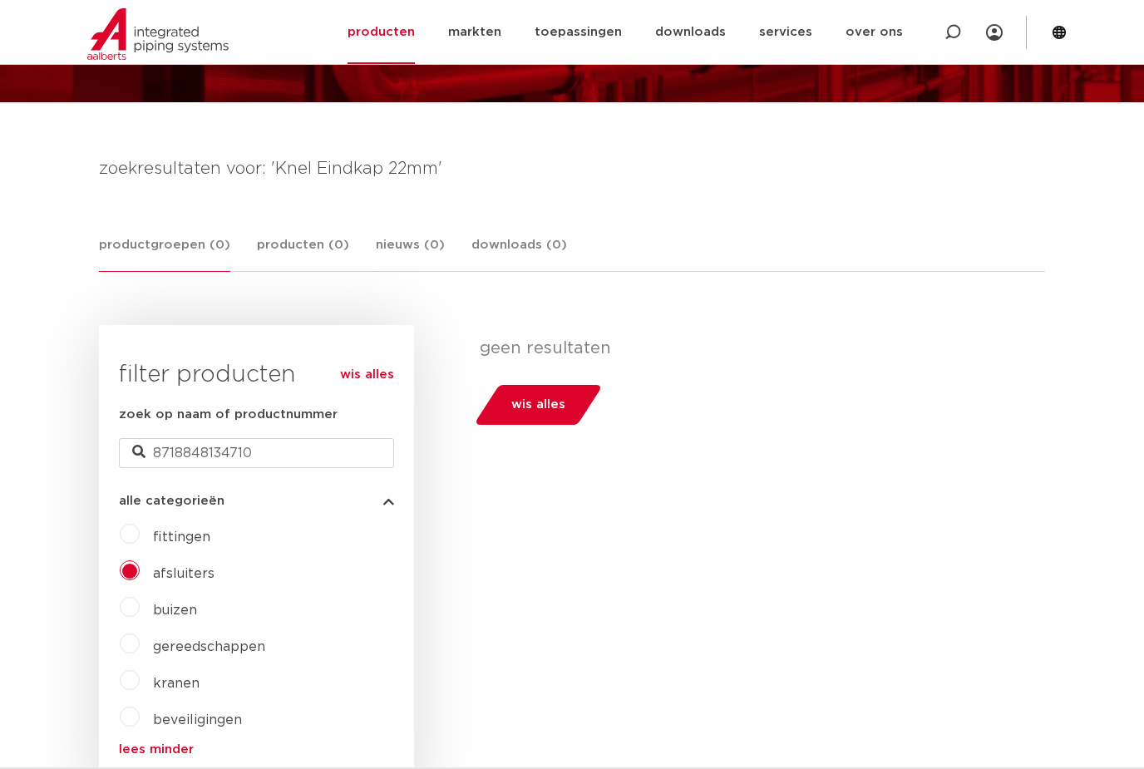
scroll to position [267, 0]
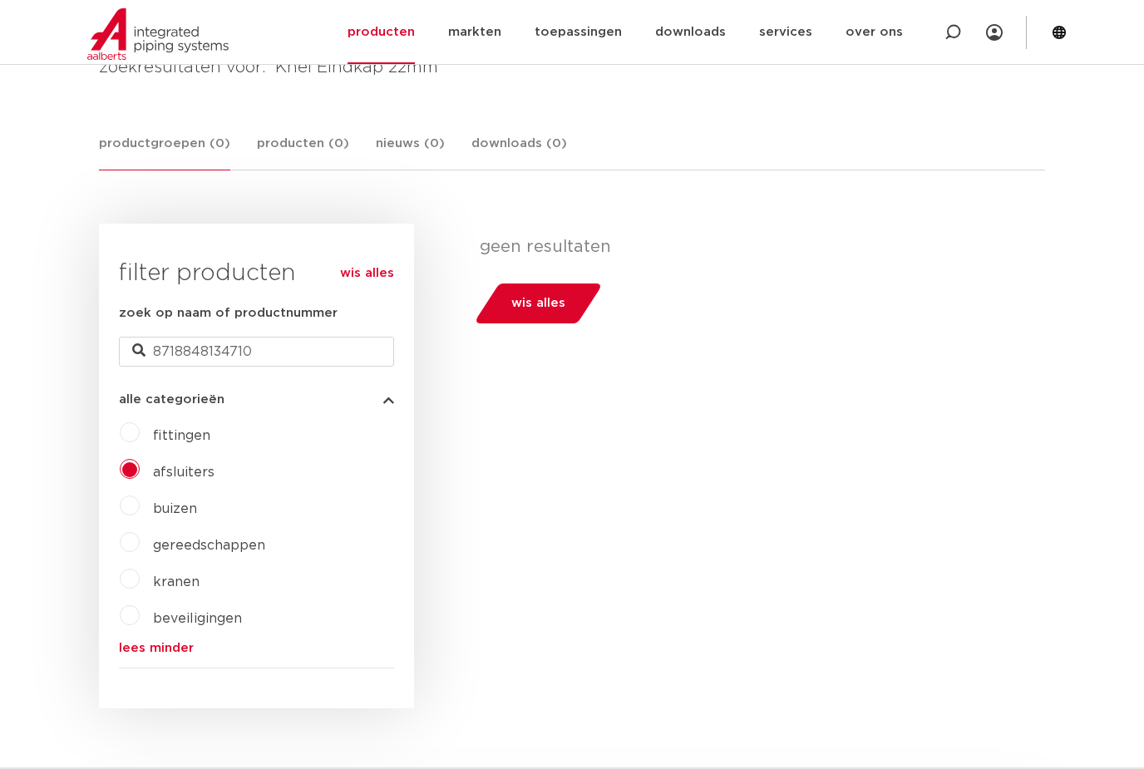
click at [527, 305] on span "wis alles" at bounding box center [538, 303] width 54 height 27
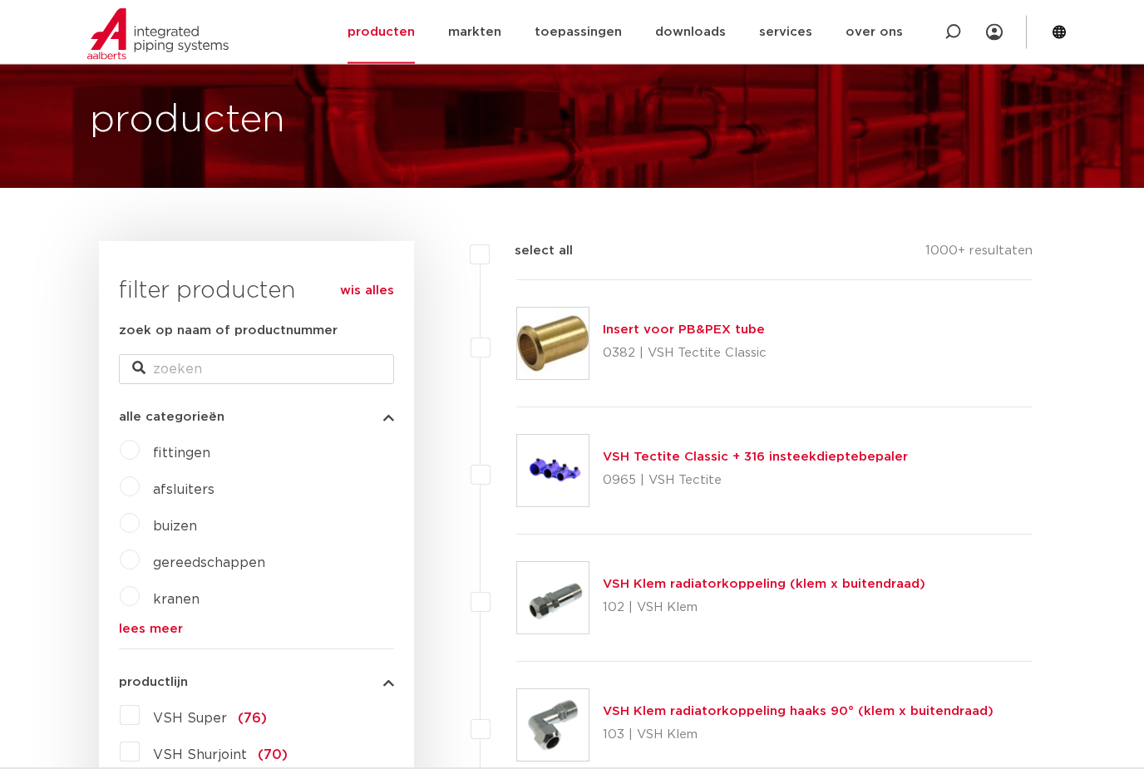
scroll to position [85, 0]
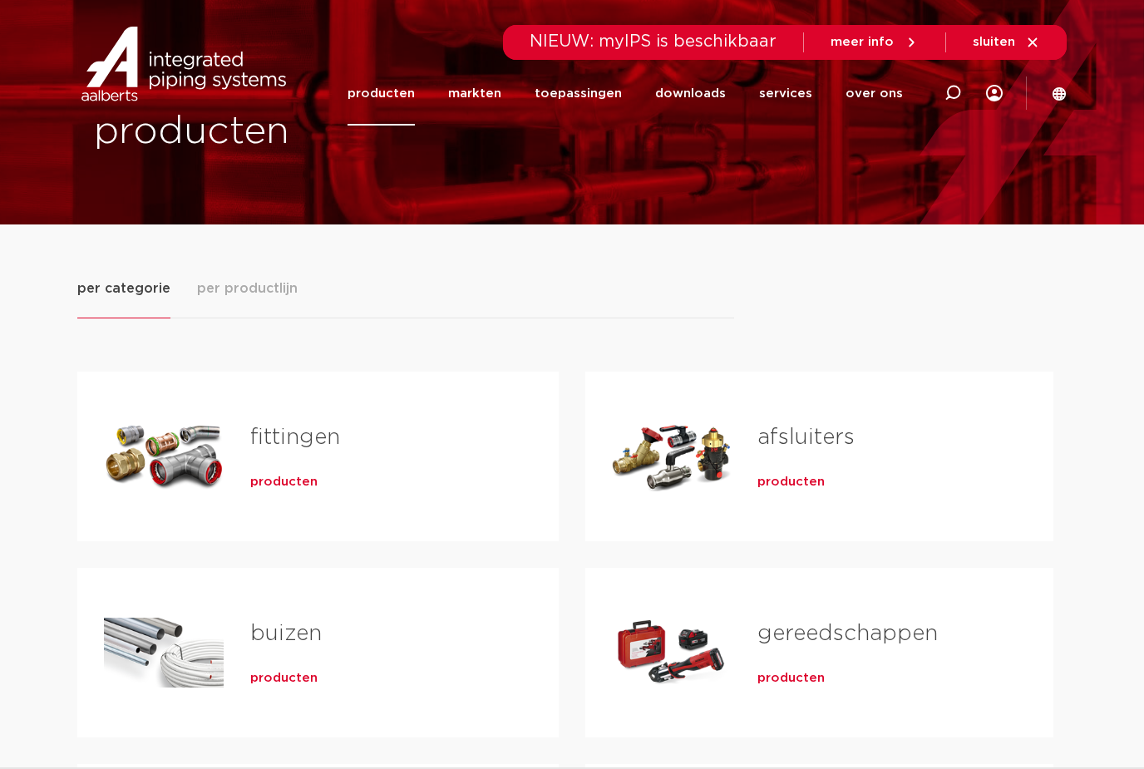
scroll to position [50, 0]
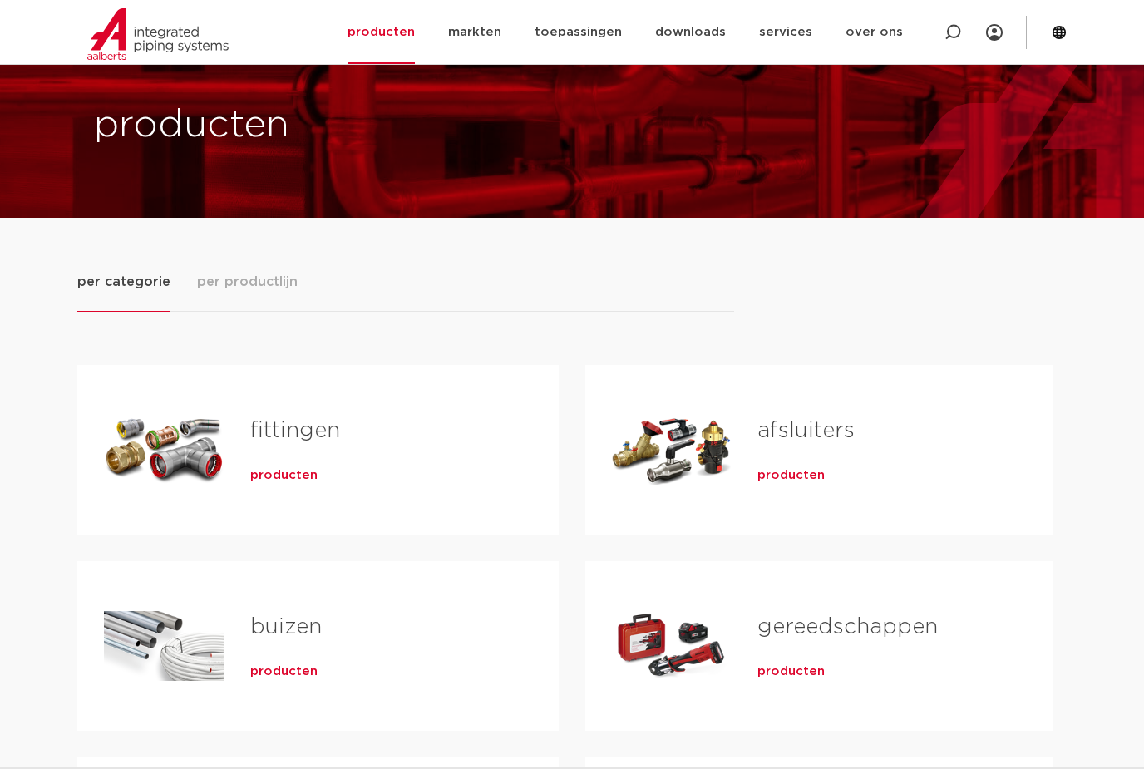
click at [273, 477] on span "producten" at bounding box center [283, 475] width 67 height 17
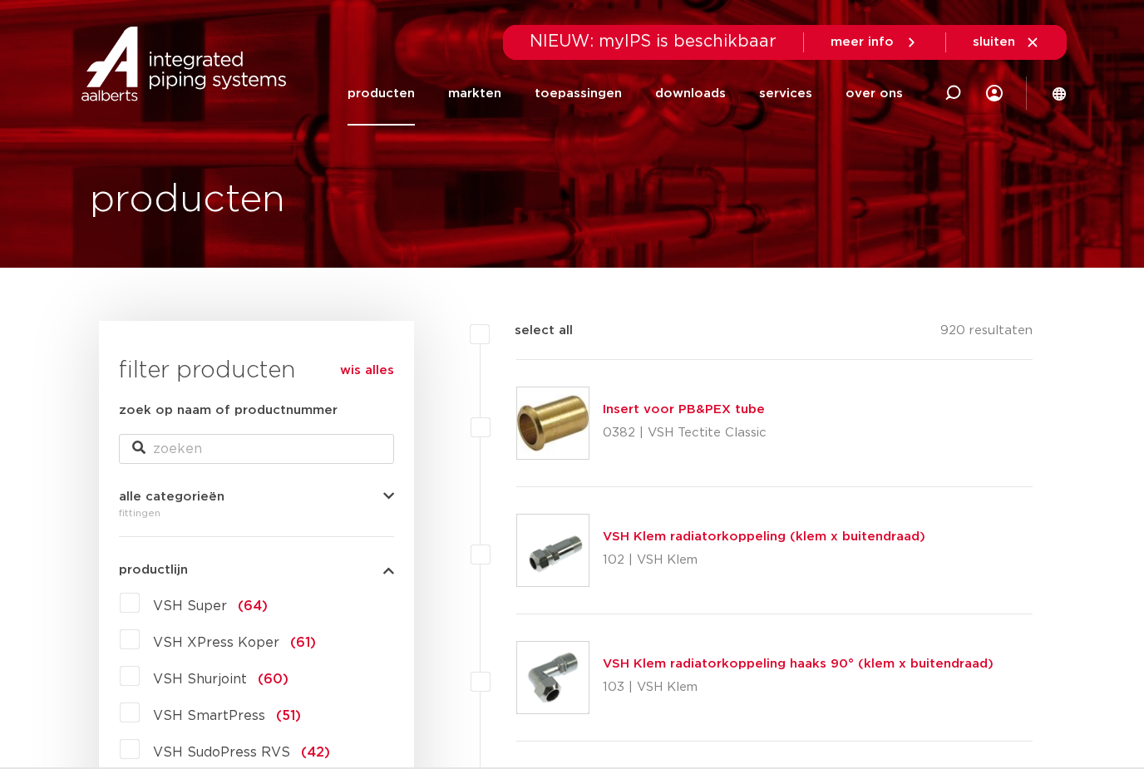
click at [578, 93] on link "toepassingen" at bounding box center [578, 94] width 87 height 64
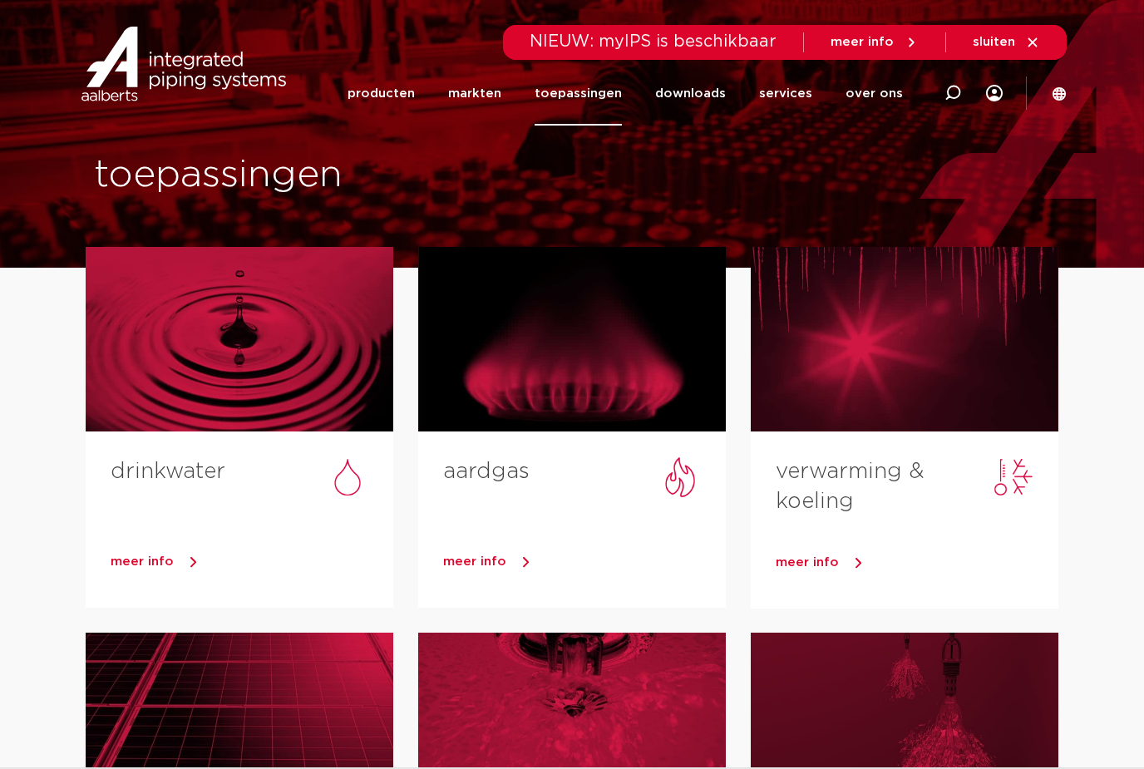
click at [534, 350] on div at bounding box center [572, 339] width 308 height 185
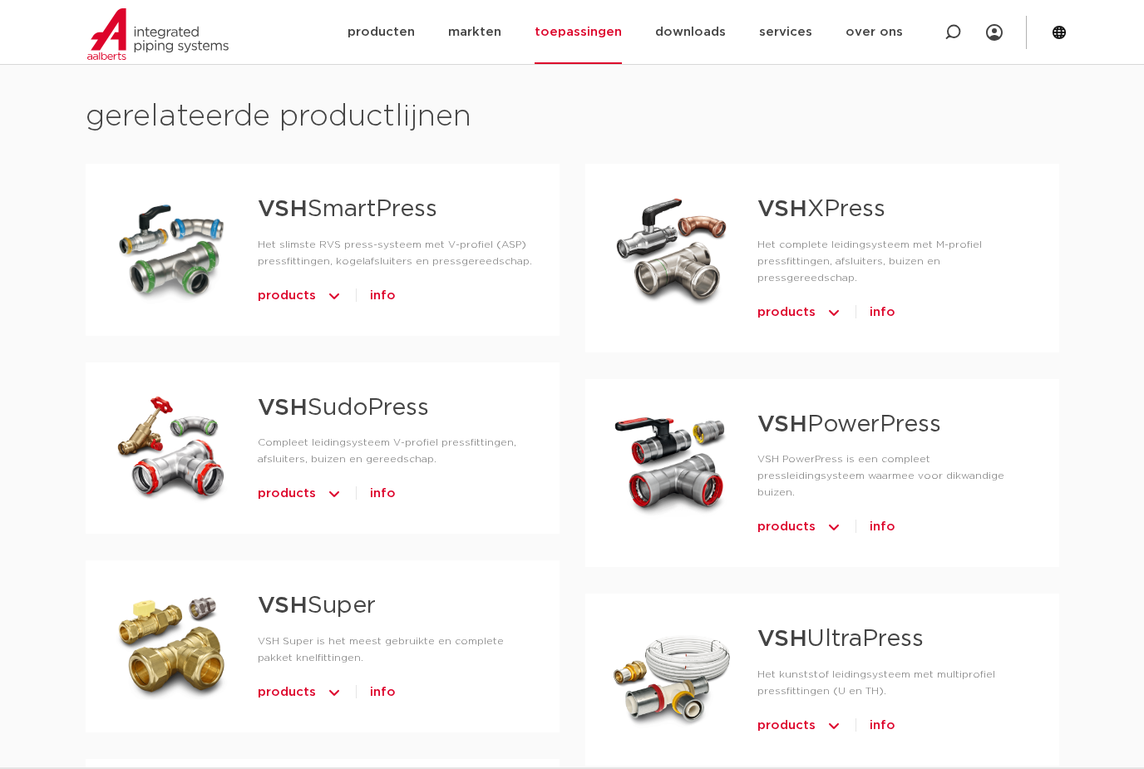
scroll to position [751, 0]
click at [268, 679] on span "products" at bounding box center [287, 692] width 58 height 27
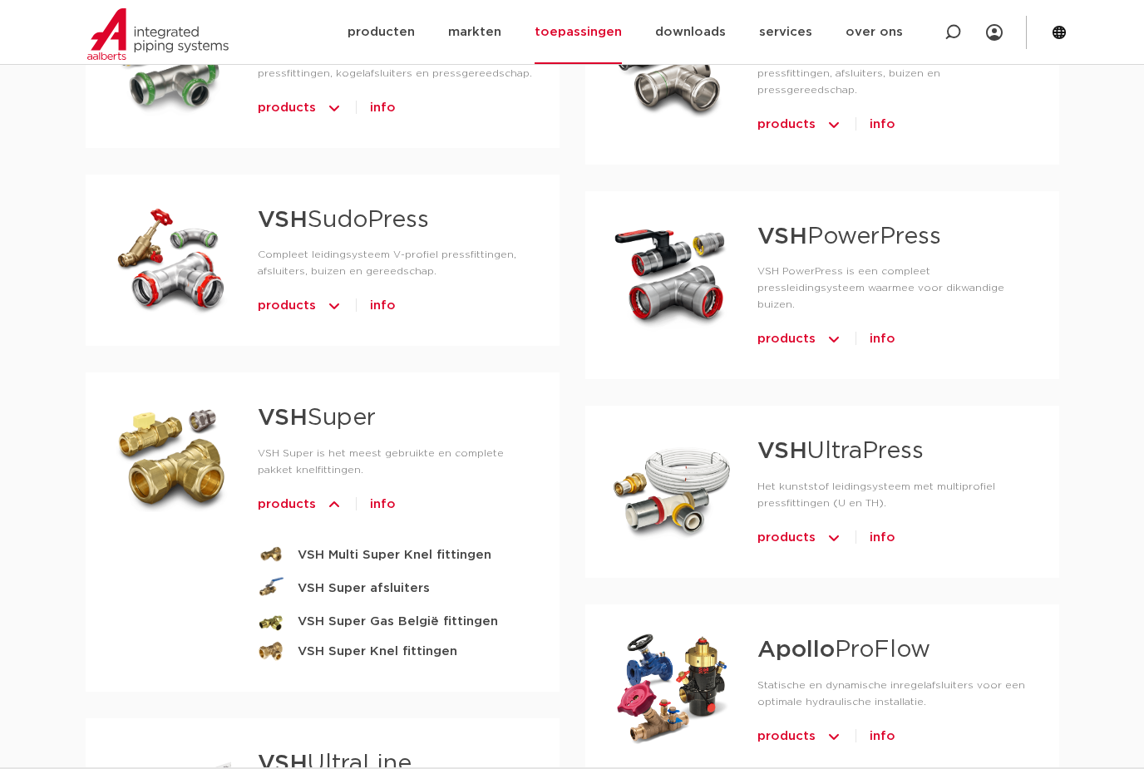
scroll to position [937, 0]
click at [312, 642] on strong "VSH Super Knel fittingen" at bounding box center [378, 652] width 160 height 21
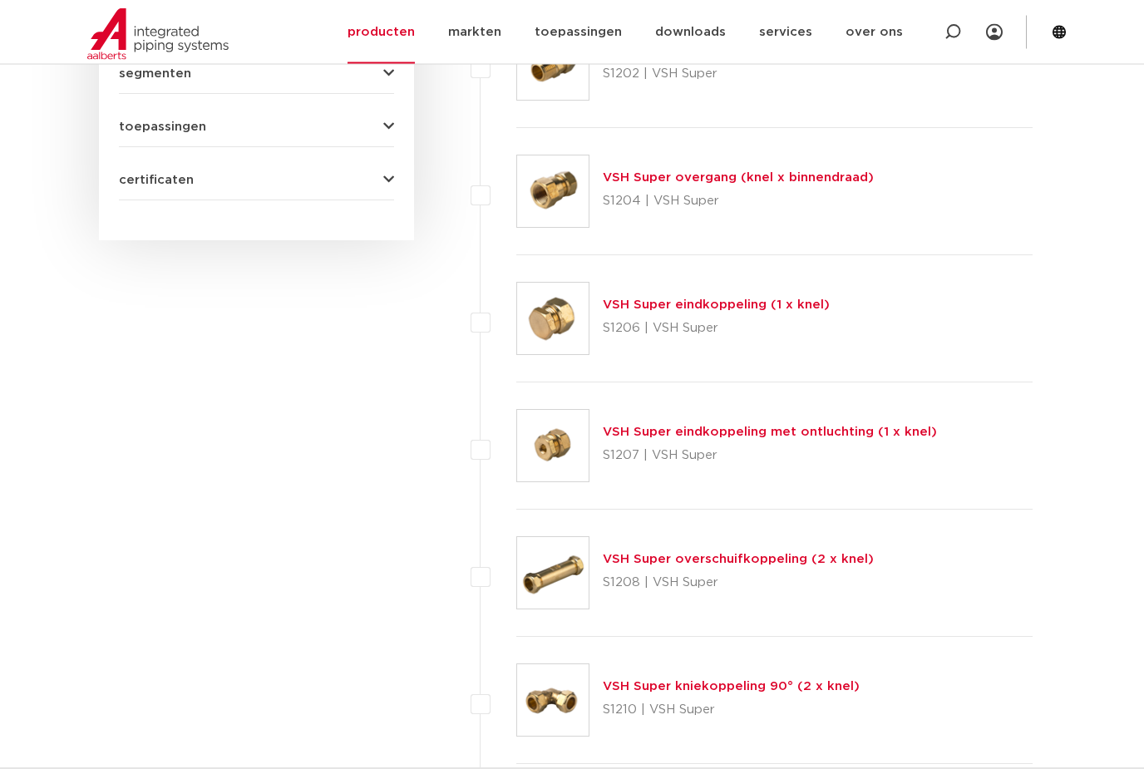
scroll to position [995, 0]
click at [627, 305] on link "VSH Super eindkoppeling (1 x knel)" at bounding box center [716, 305] width 227 height 12
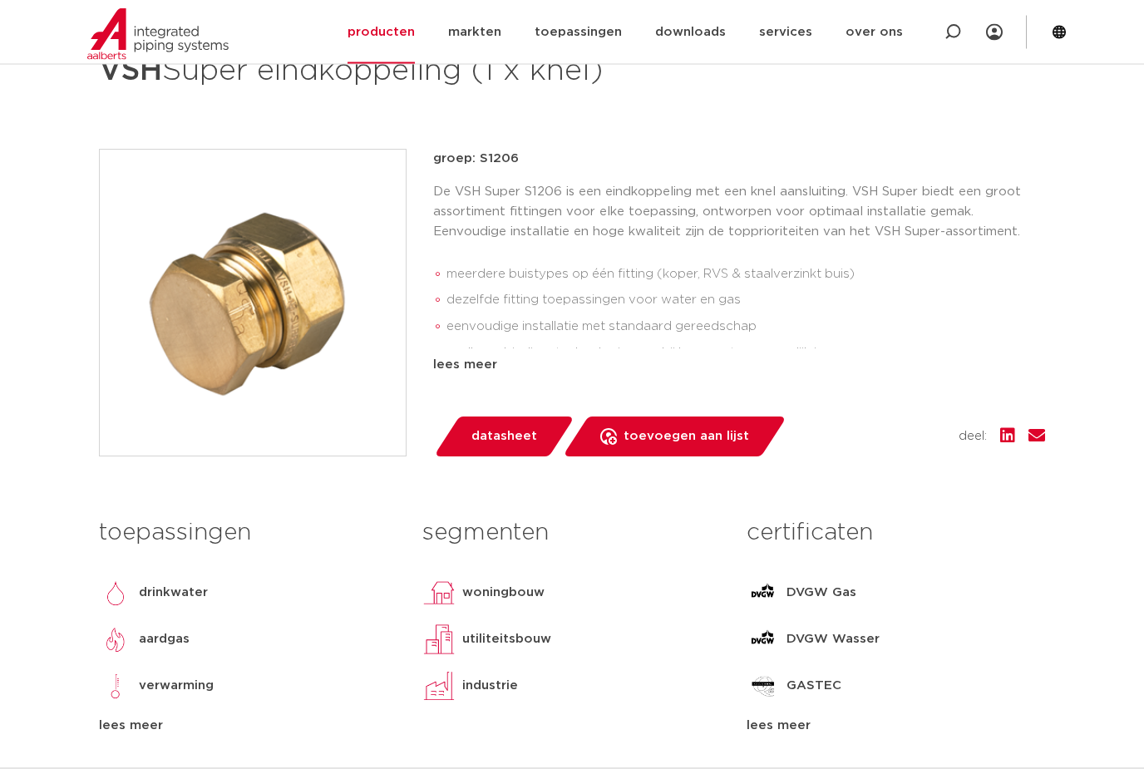
scroll to position [290, 0]
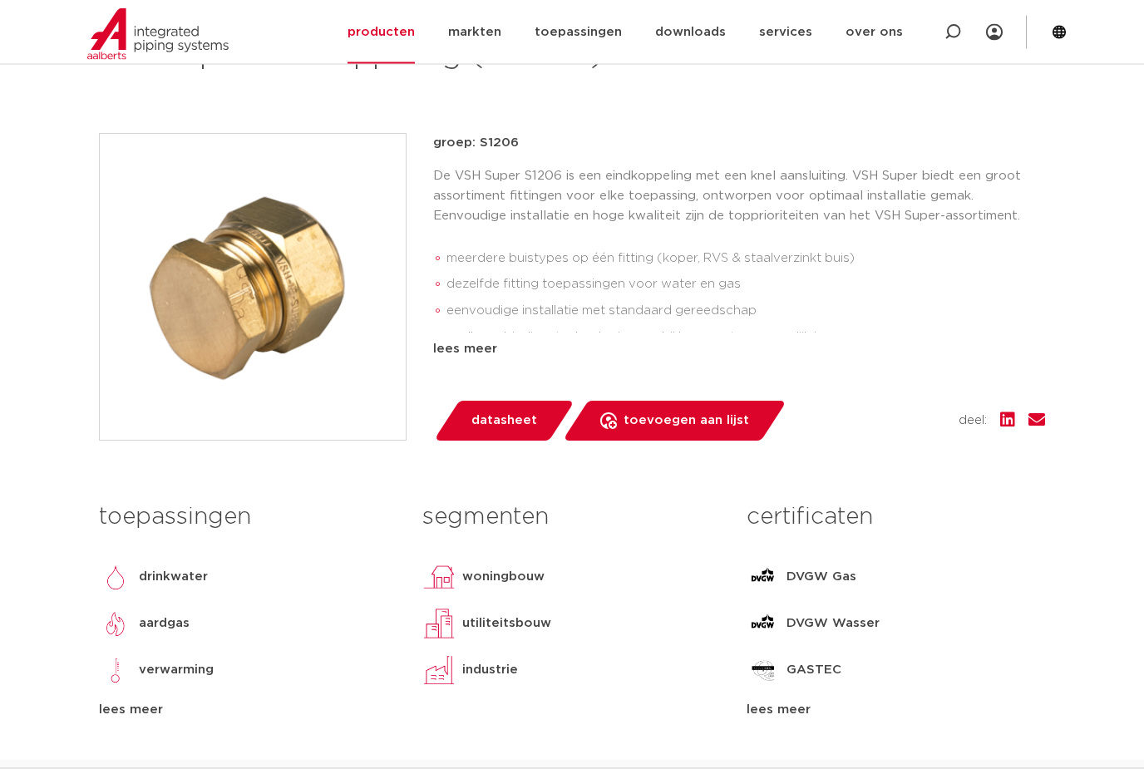
click at [452, 347] on div "lees meer" at bounding box center [739, 350] width 612 height 20
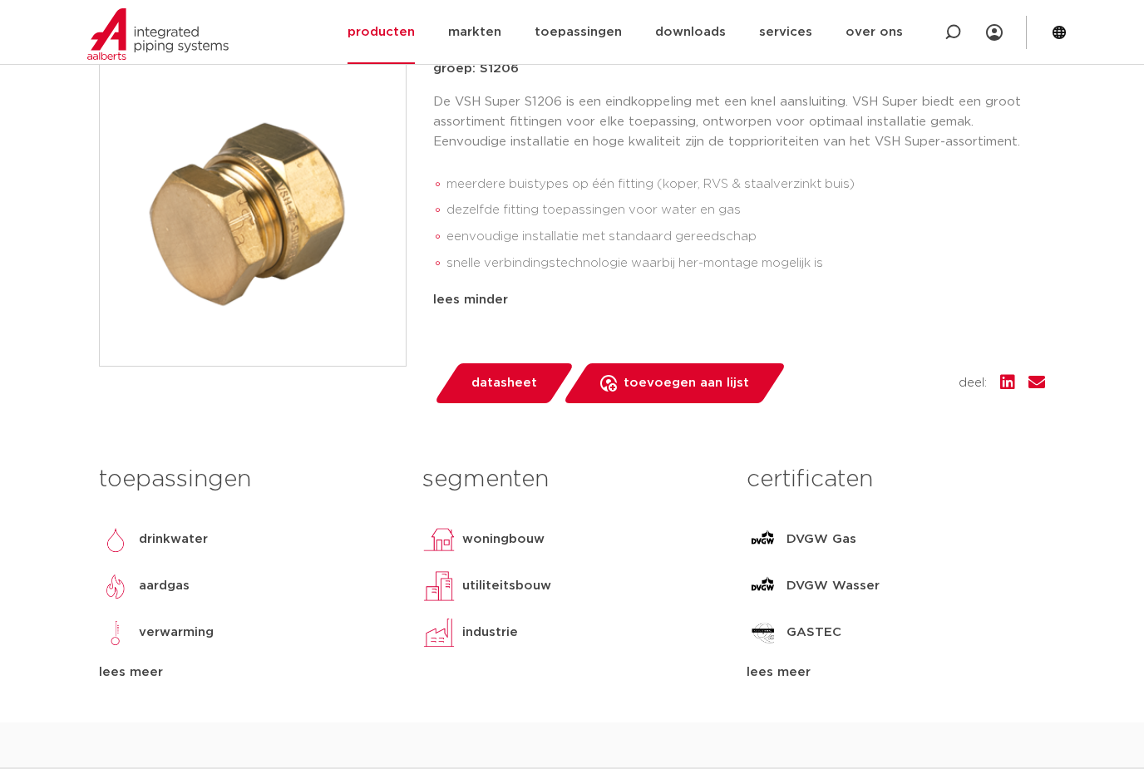
scroll to position [388, 0]
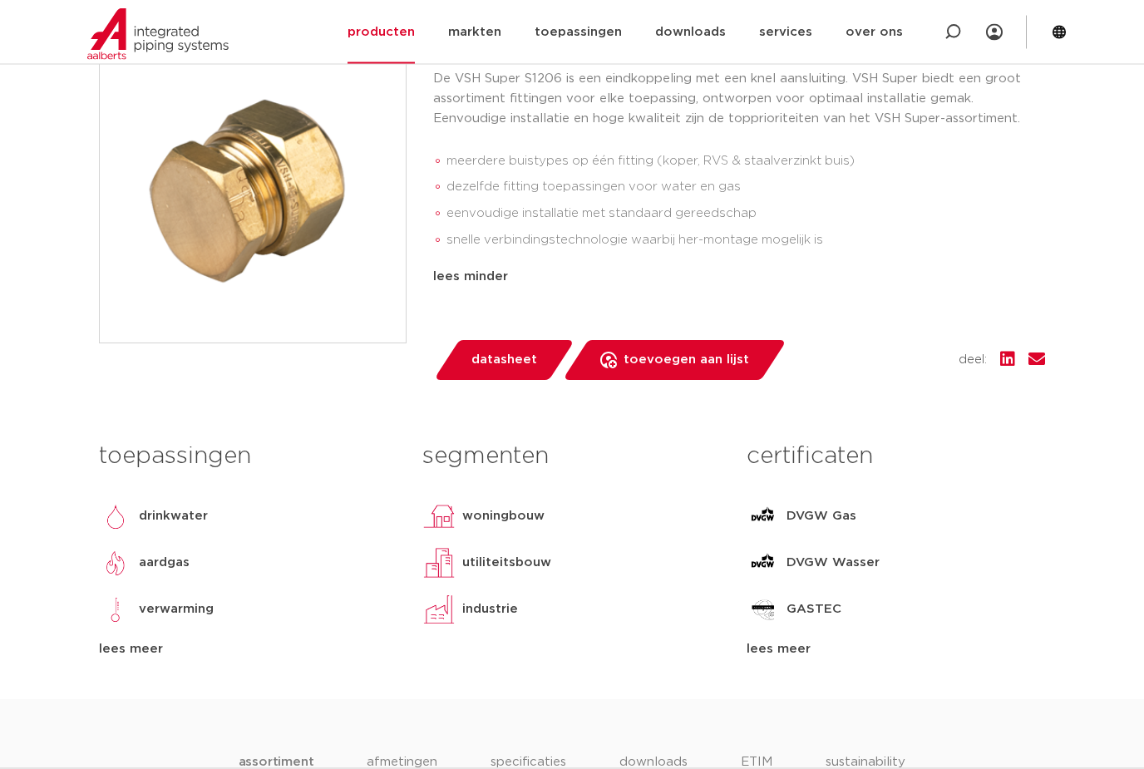
click at [128, 567] on img at bounding box center [115, 563] width 33 height 33
click at [144, 562] on p "aardgas" at bounding box center [164, 564] width 51 height 20
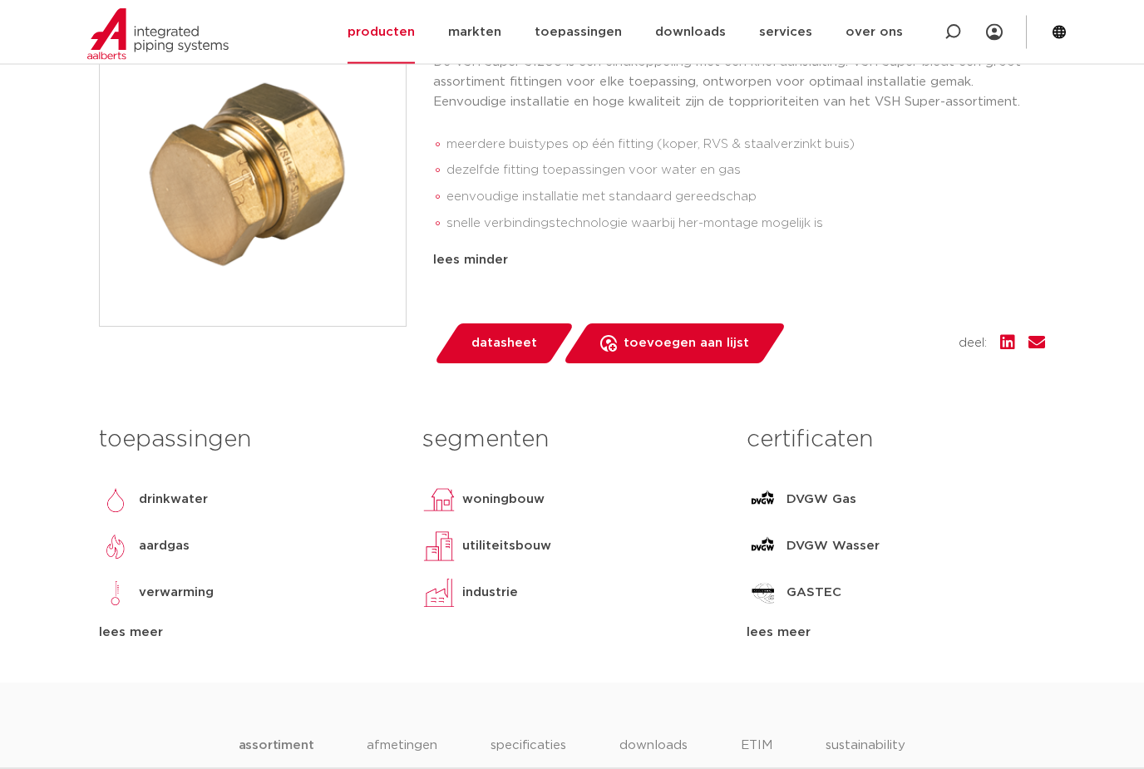
click at [123, 628] on div "lees meer" at bounding box center [248, 634] width 299 height 20
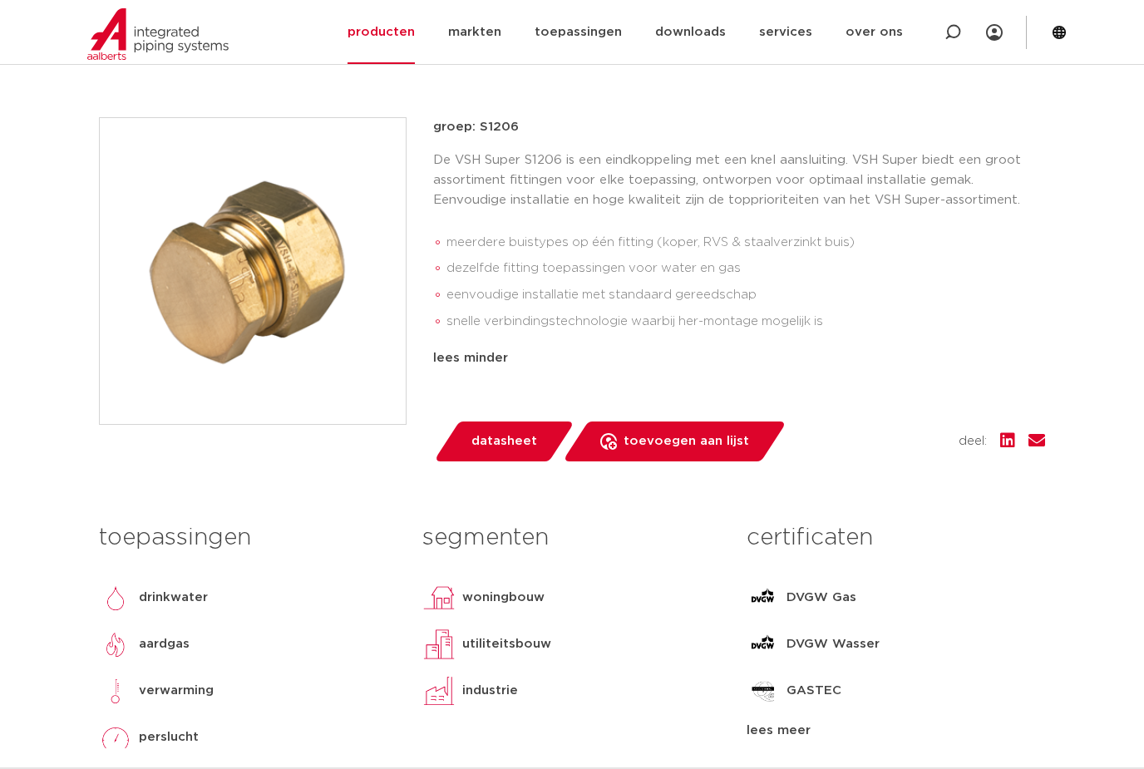
scroll to position [287, 0]
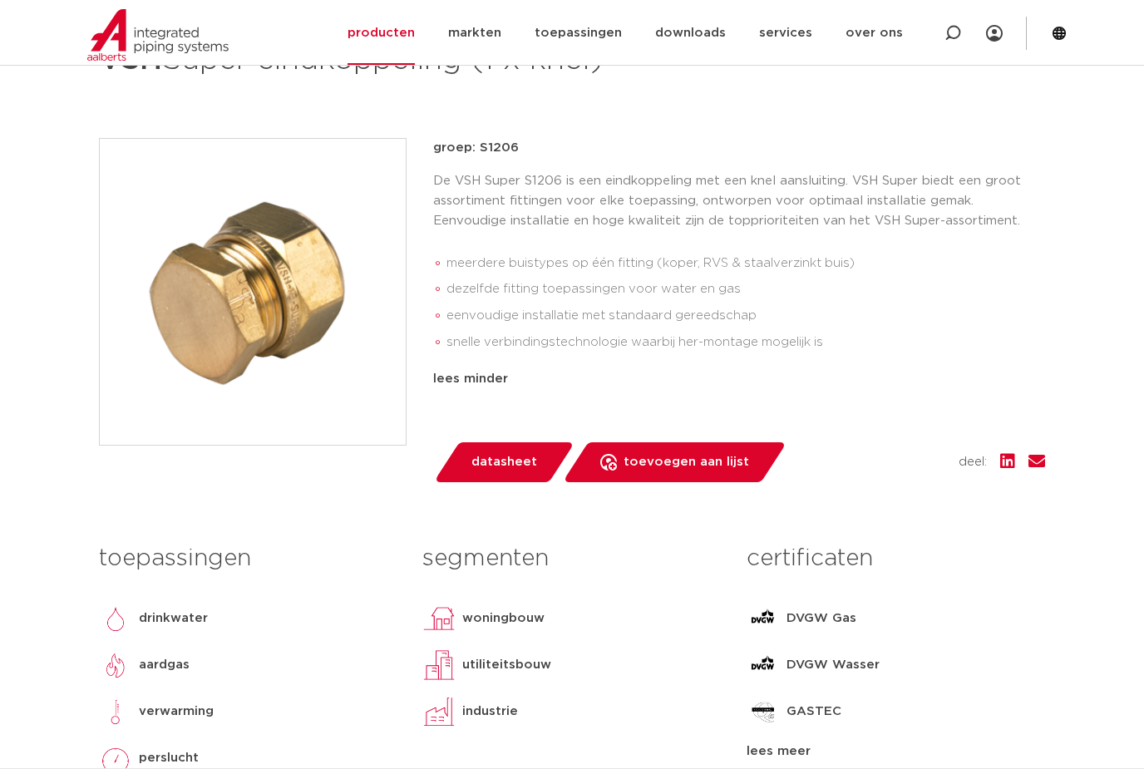
click at [492, 448] on span "datasheet" at bounding box center [505, 461] width 66 height 27
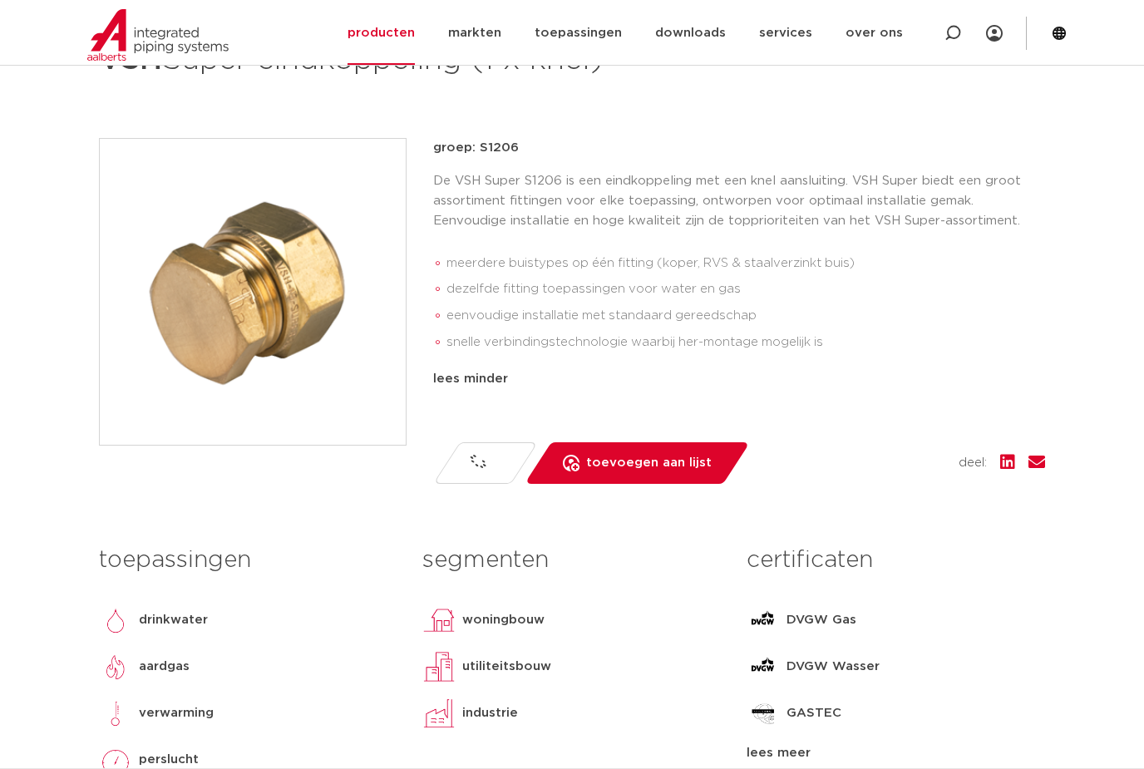
scroll to position [286, 0]
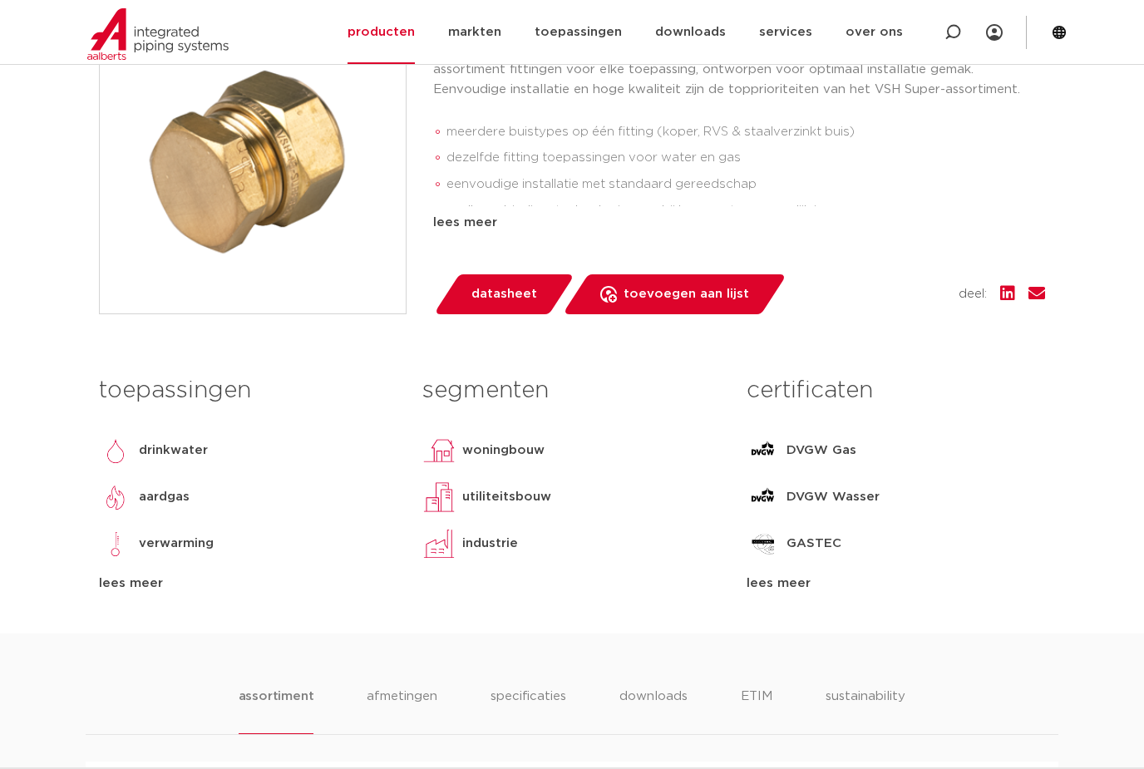
scroll to position [448, 0]
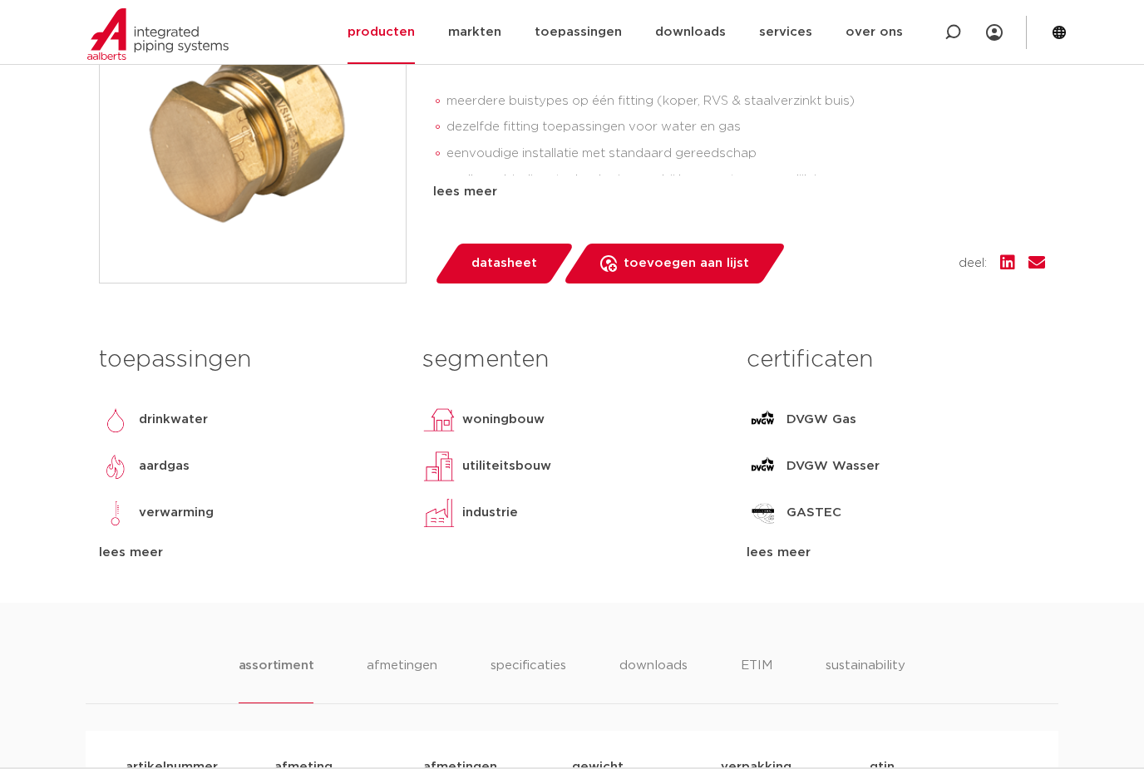
click at [472, 417] on p "woningbouw" at bounding box center [503, 420] width 82 height 20
click at [454, 411] on img at bounding box center [438, 419] width 33 height 33
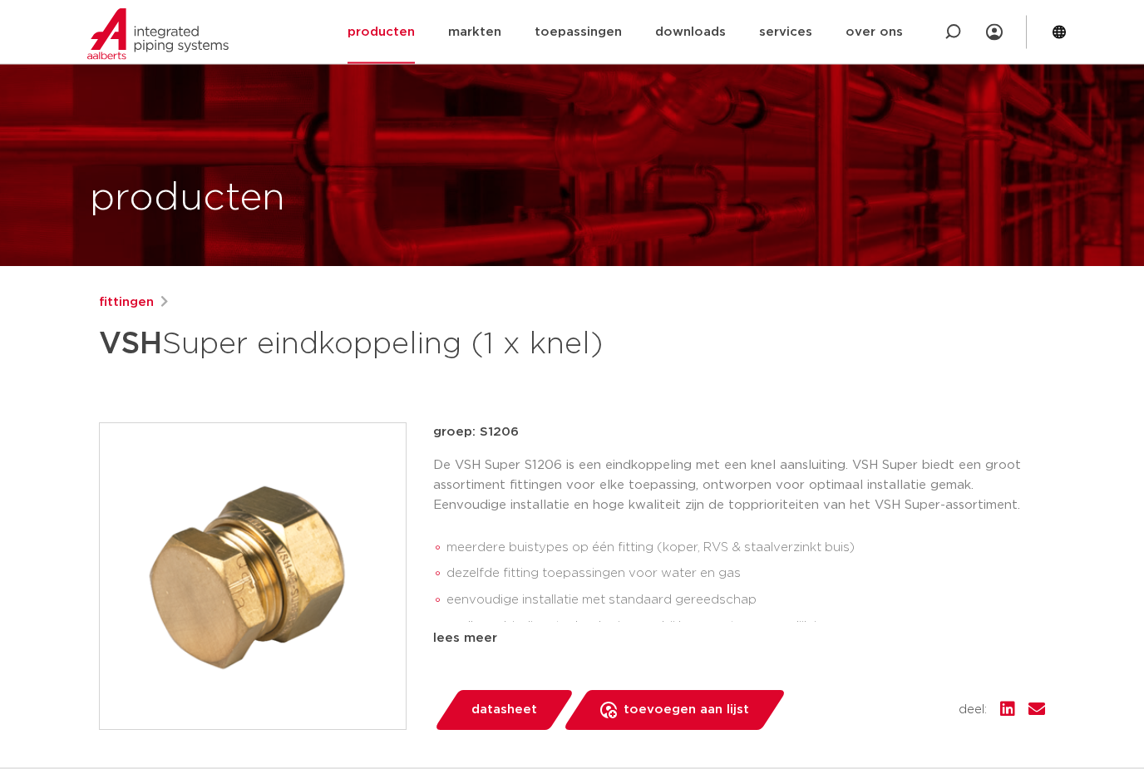
scroll to position [0, 0]
